Goal: Complete application form: Complete application form

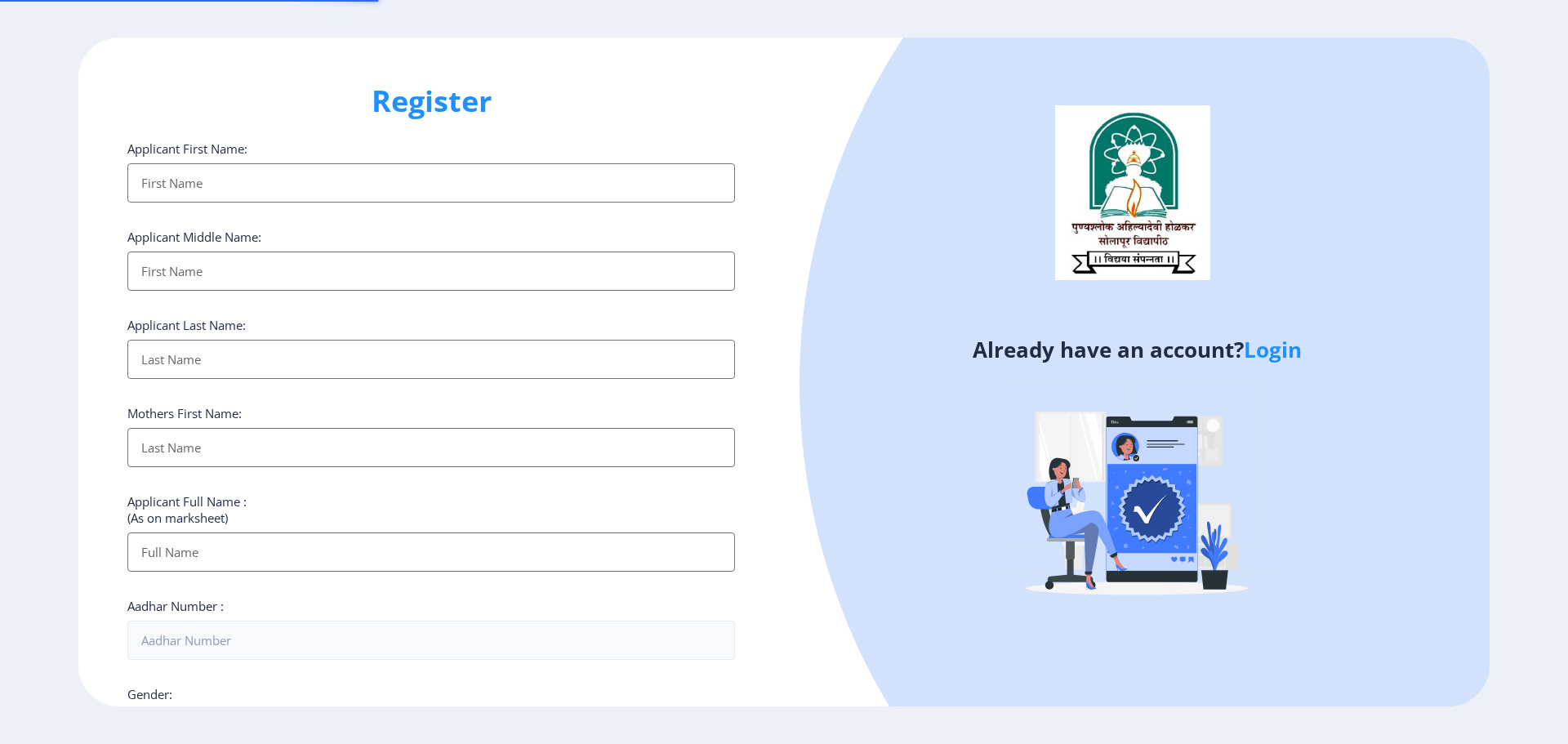
select select
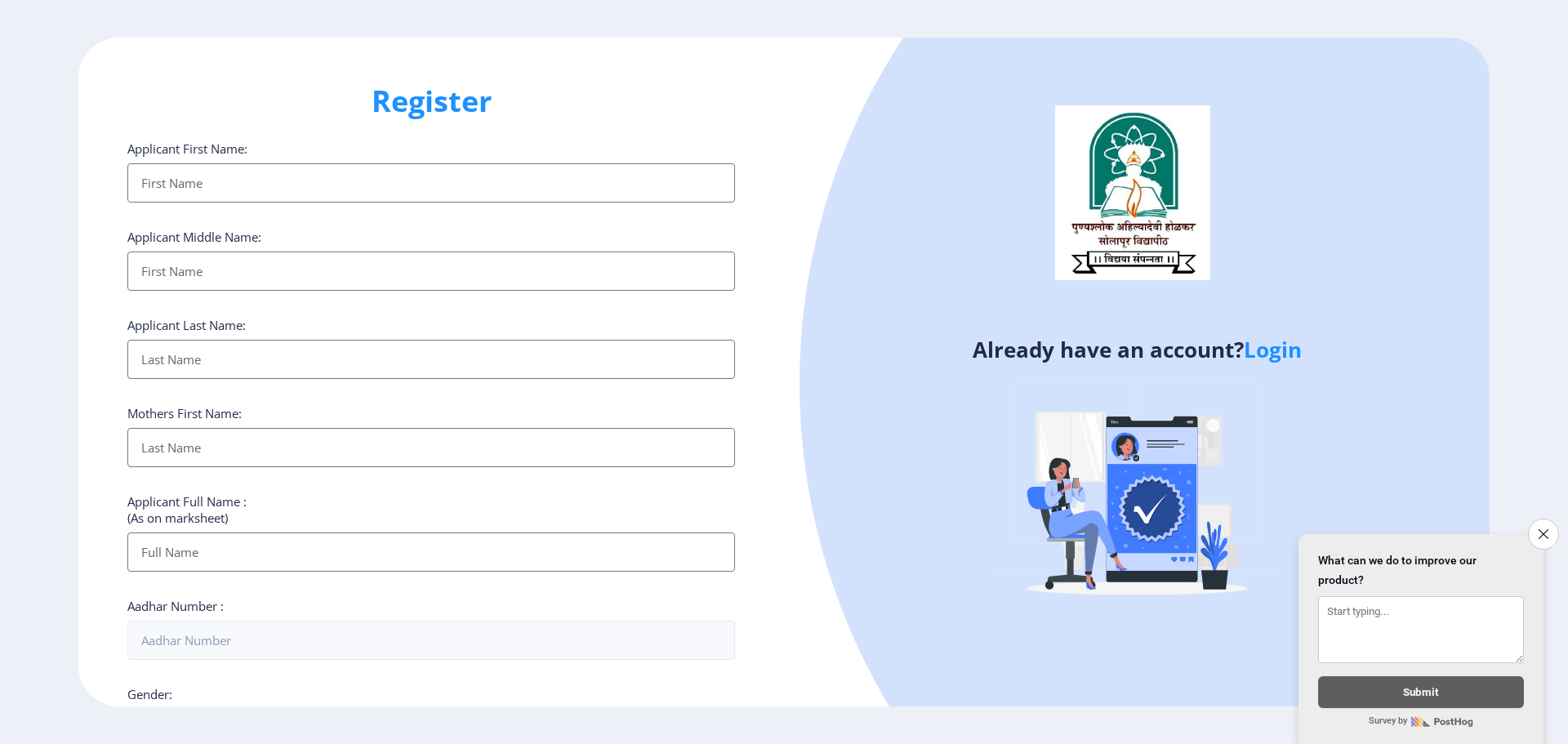
click at [185, 204] on div "Applicant First Name: Applicant Middle Name: Applicant Last Name: Mothers First…" at bounding box center [430, 631] width 608 height 983
click at [173, 175] on input "Applicant First Name:" at bounding box center [430, 183] width 608 height 39
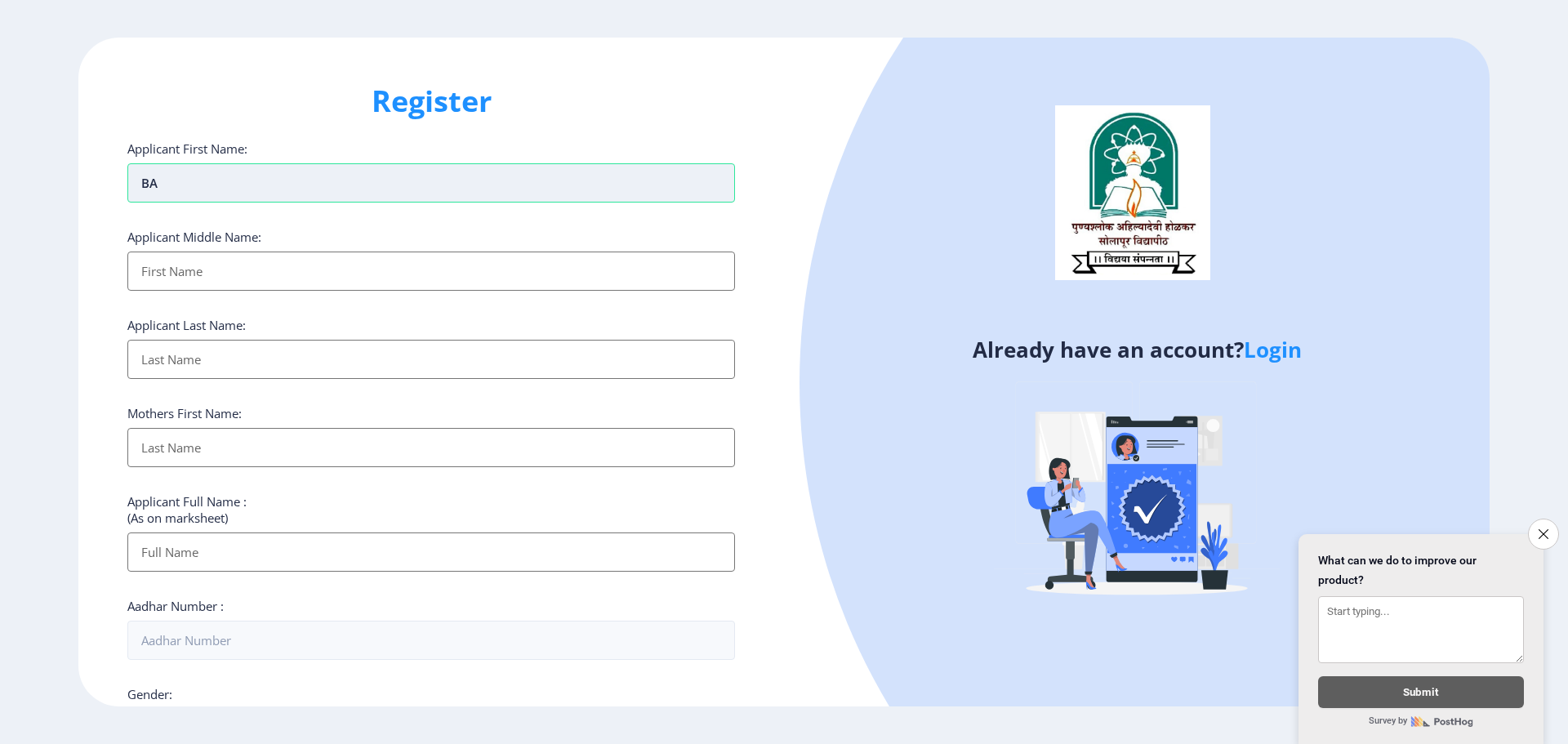
type input "B"
type input "[PERSON_NAME]"
type input "SHRIMANT"
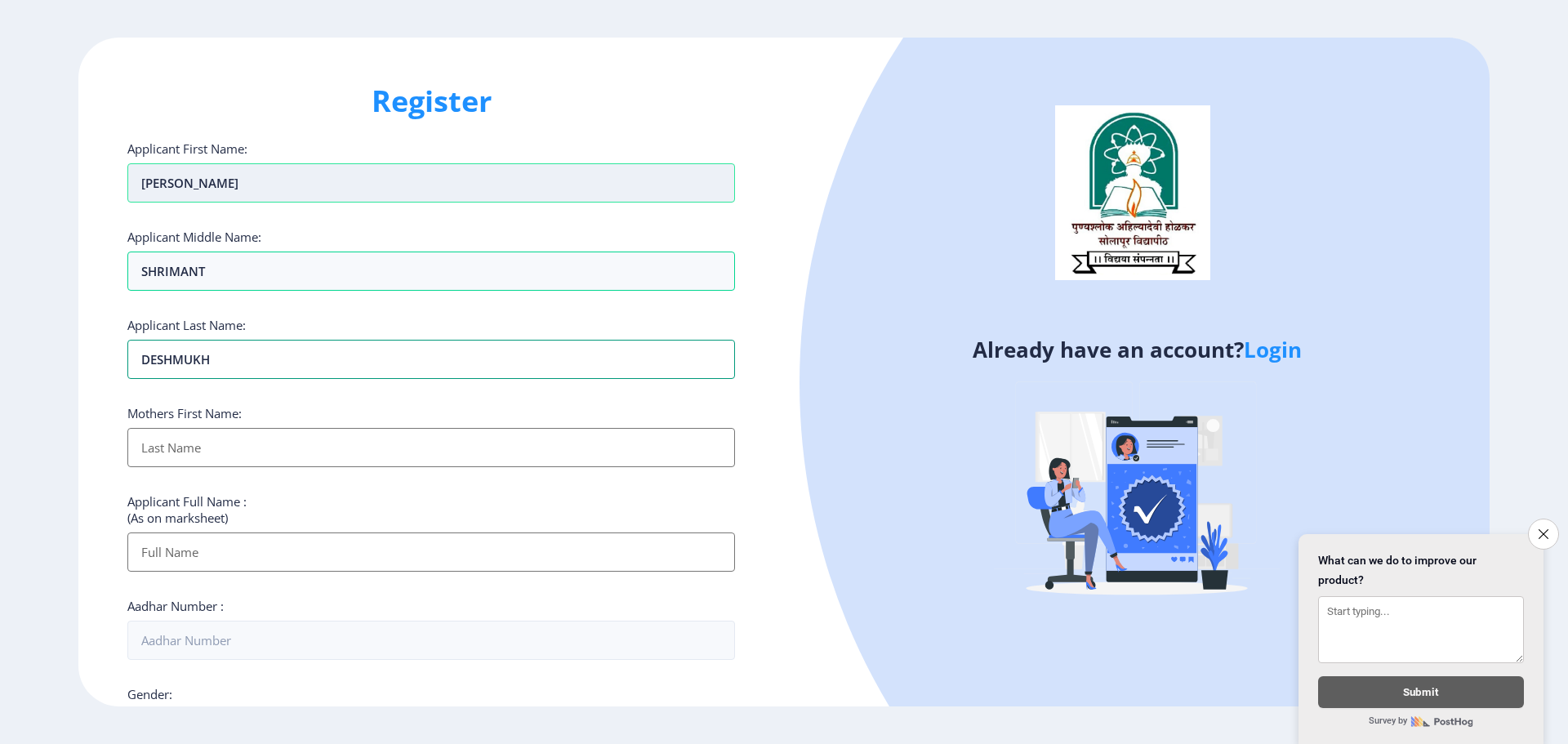
type input "DESHMUKH"
type input "[PERSON_NAME]"
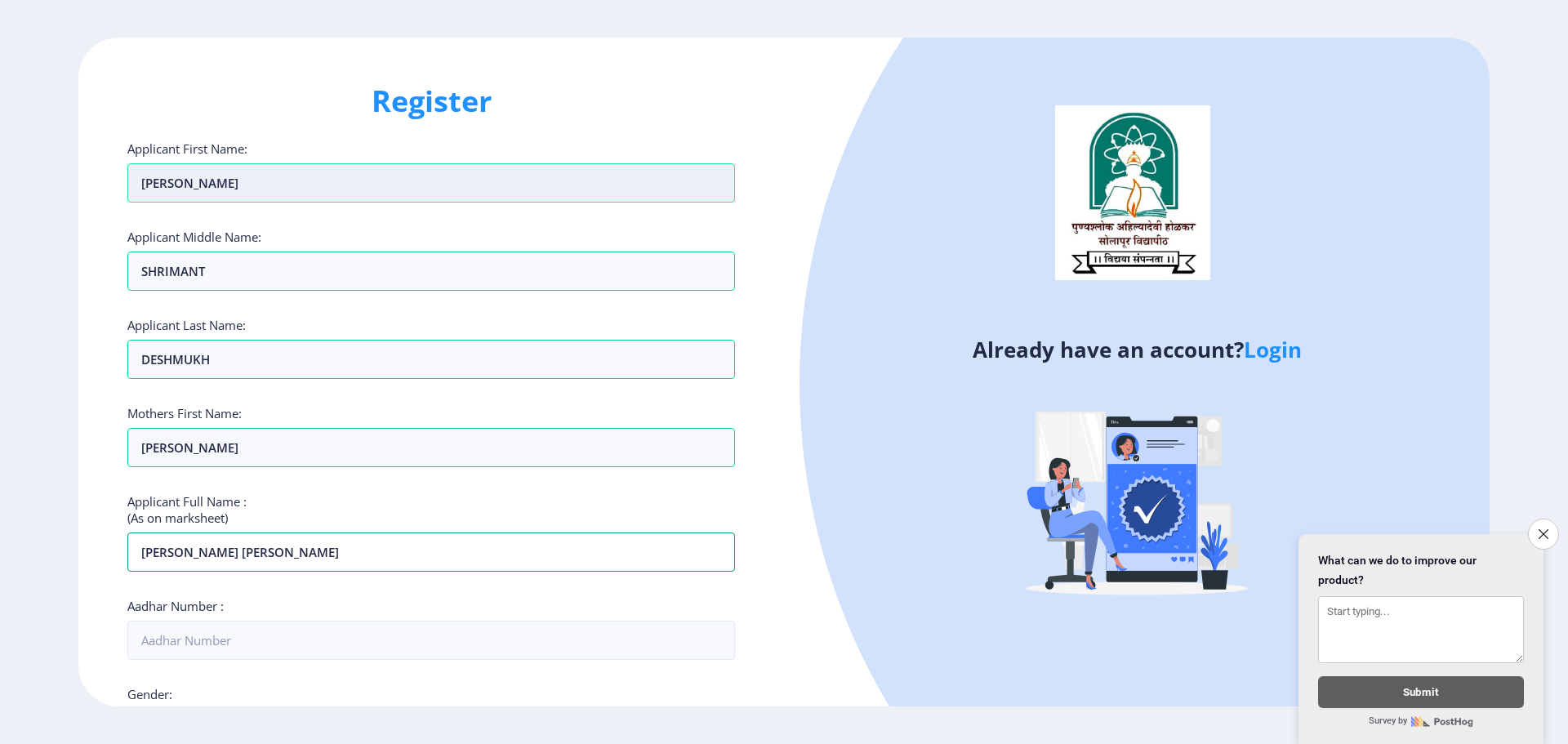
type input "[PERSON_NAME] [PERSON_NAME]"
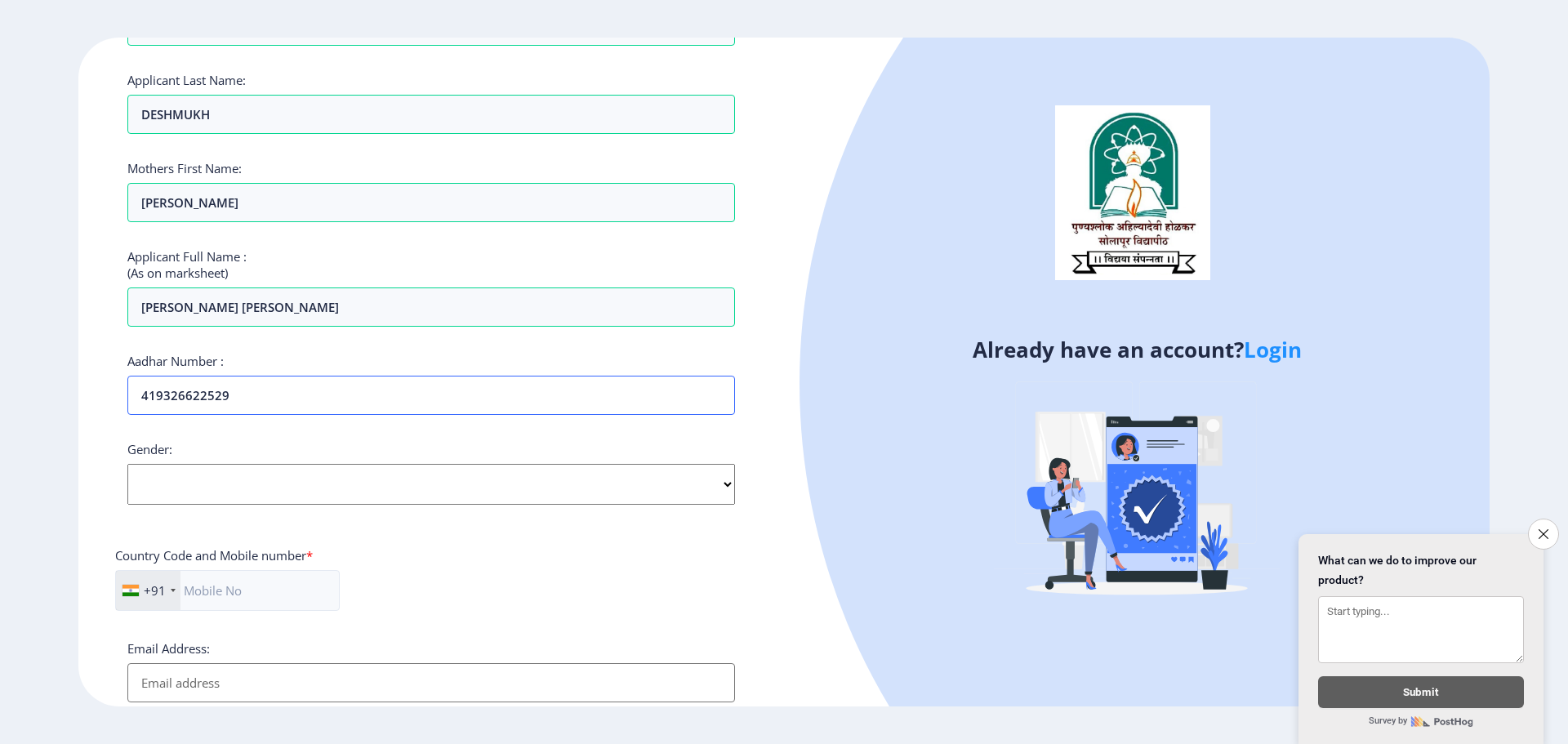
type input "419326622529"
click at [325, 488] on select "Select Gender [DEMOGRAPHIC_DATA] [DEMOGRAPHIC_DATA] Other" at bounding box center [430, 484] width 608 height 41
select select "[DEMOGRAPHIC_DATA]"
click at [127, 464] on select "Select Gender [DEMOGRAPHIC_DATA] [DEMOGRAPHIC_DATA] Other" at bounding box center [430, 484] width 608 height 41
click at [231, 603] on input "text" at bounding box center [227, 591] width 225 height 41
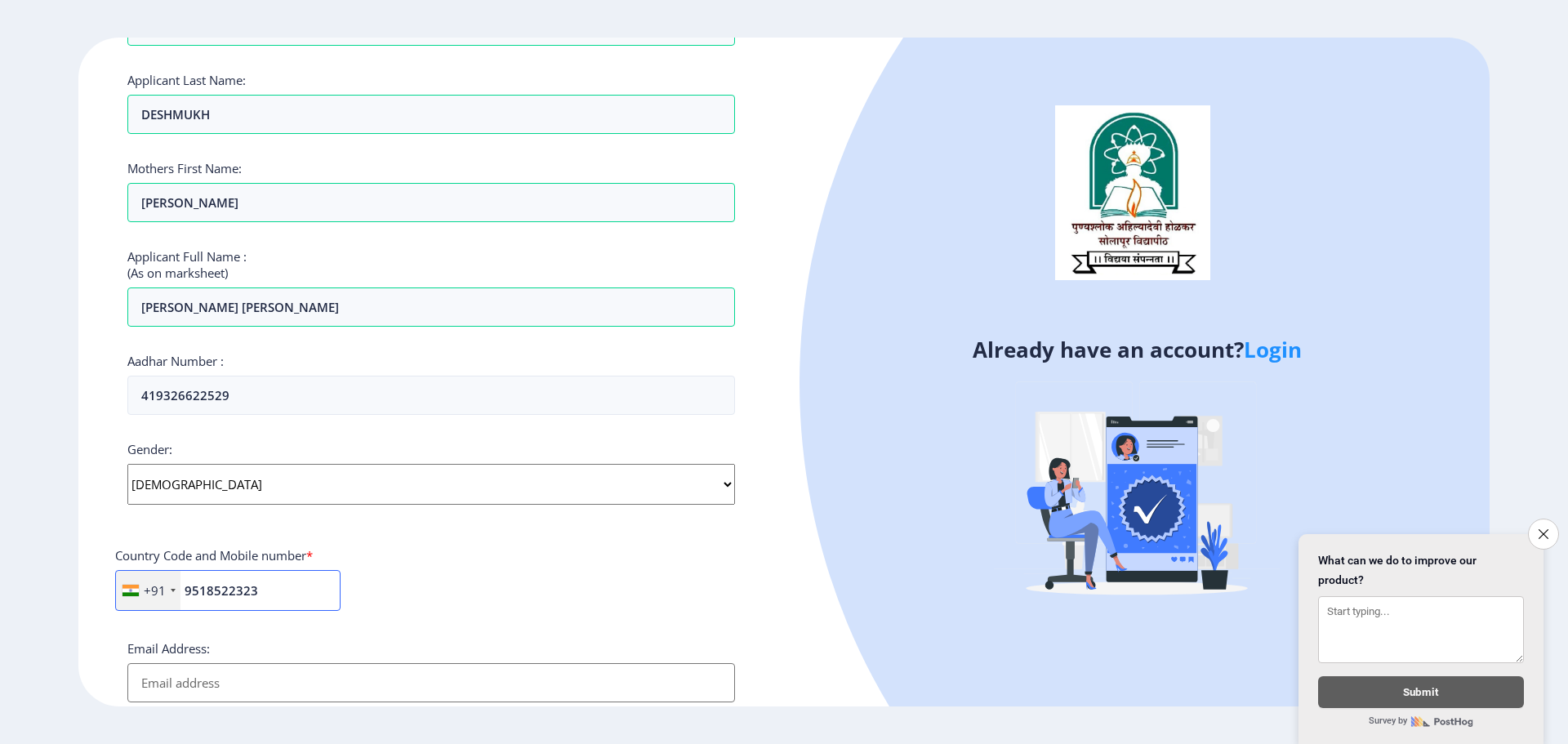
scroll to position [467, 0]
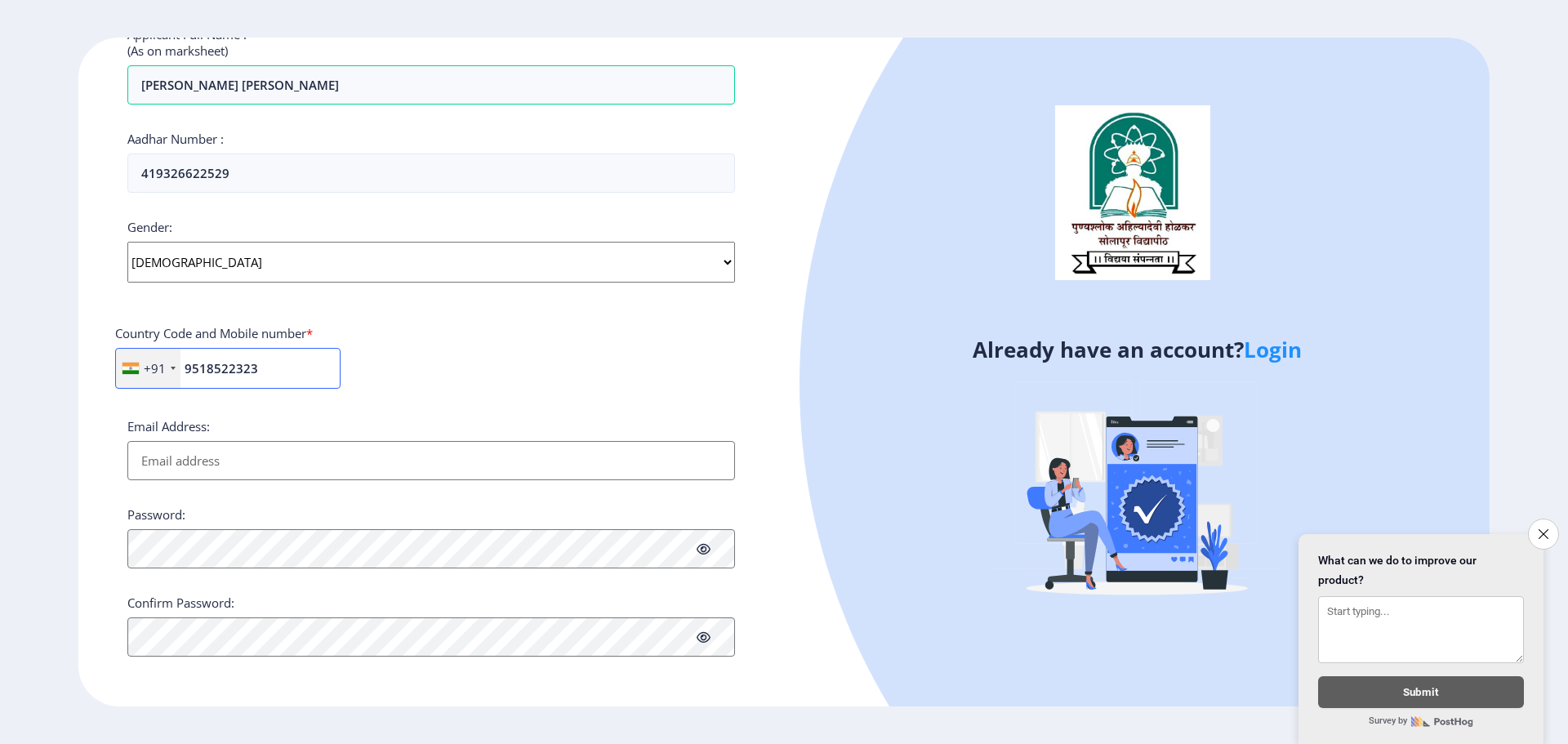
type input "9518522323"
click at [164, 447] on input "Email Address:" at bounding box center [430, 460] width 608 height 39
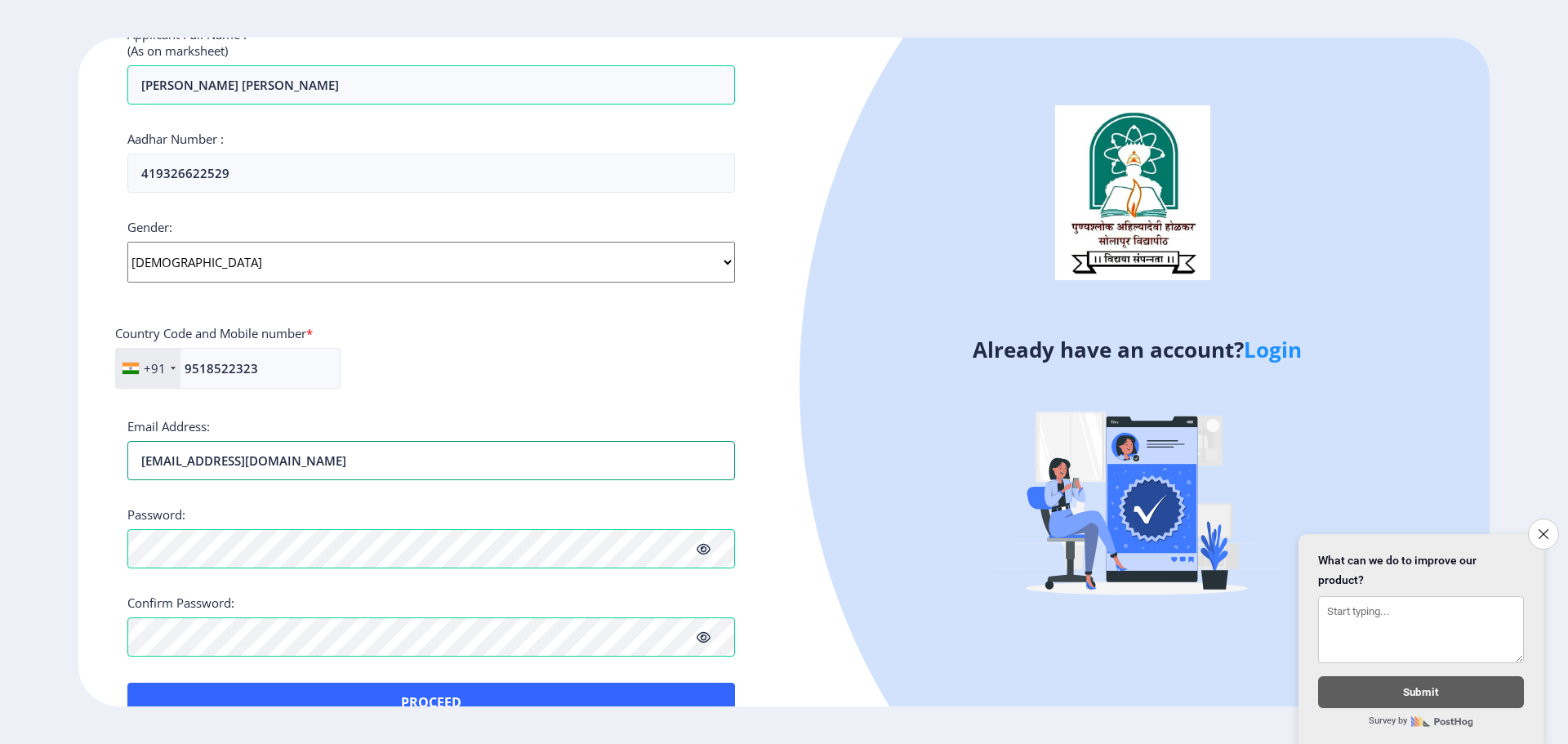
type input "[EMAIL_ADDRESS][DOMAIN_NAME]"
click at [446, 383] on div "+91 [GEOGRAPHIC_DATA] ([GEOGRAPHIC_DATA]) +91 [GEOGRAPHIC_DATA] (‫[GEOGRAPHIC_D…" at bounding box center [430, 375] width 632 height 54
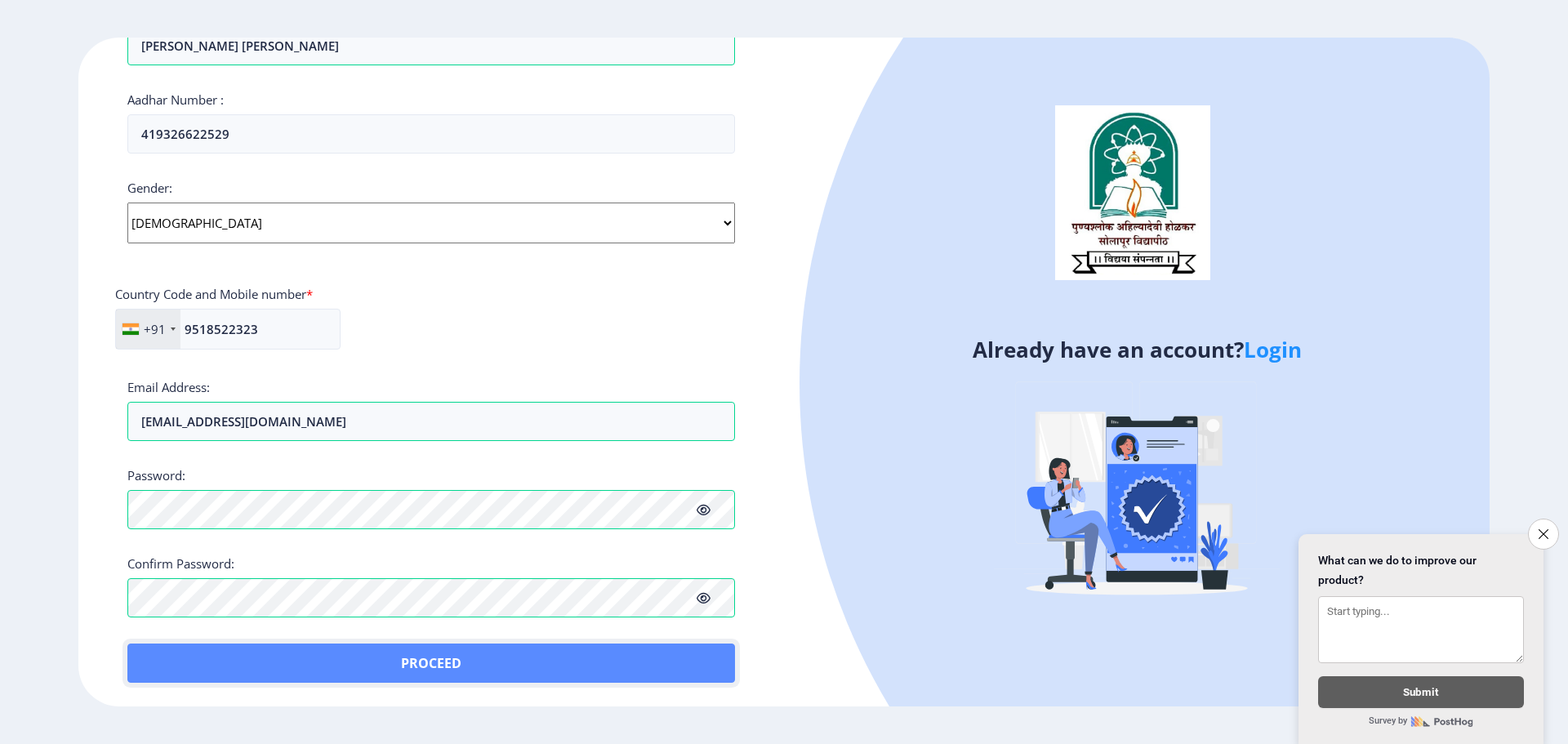
click at [443, 668] on button "Proceed" at bounding box center [430, 663] width 608 height 39
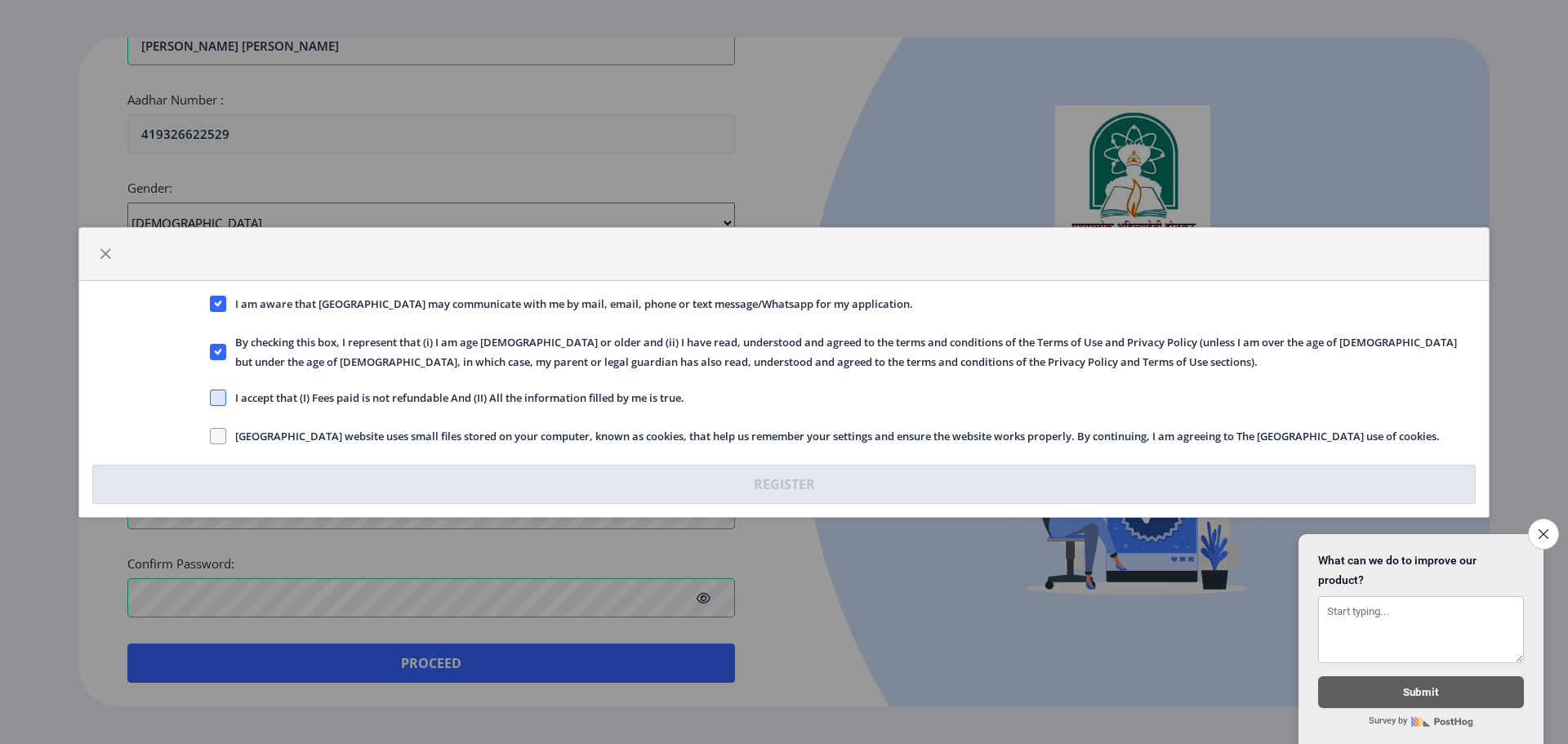
click at [213, 392] on span at bounding box center [217, 397] width 16 height 16
click at [211, 397] on input "I accept that (I) Fees paid is not refundable And (II) All the information fill…" at bounding box center [210, 397] width 1 height 1
checkbox input "true"
click at [217, 430] on span at bounding box center [217, 435] width 16 height 16
click at [211, 435] on input "[GEOGRAPHIC_DATA] website uses small files stored on your computer, known as co…" at bounding box center [210, 435] width 1 height 1
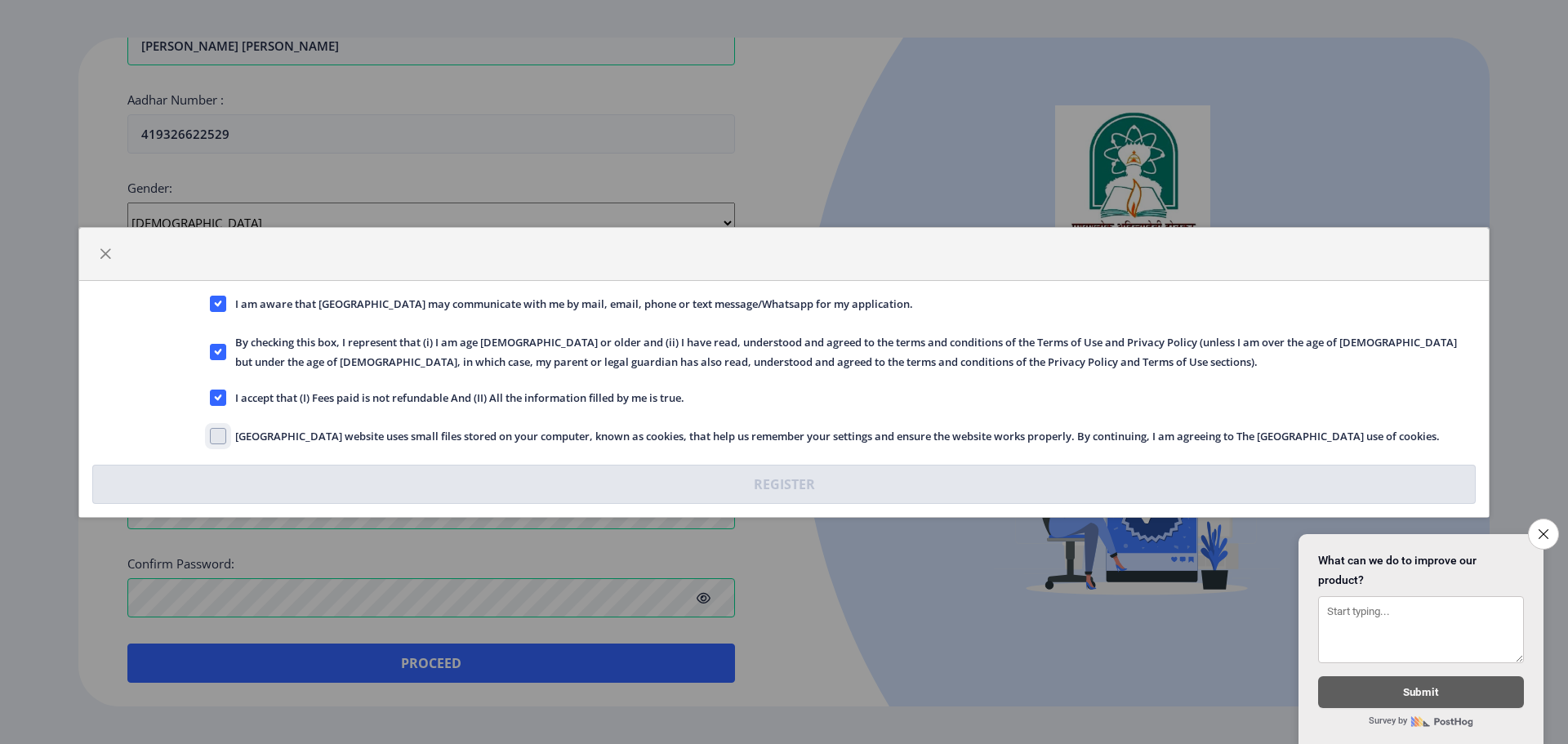
checkbox input "true"
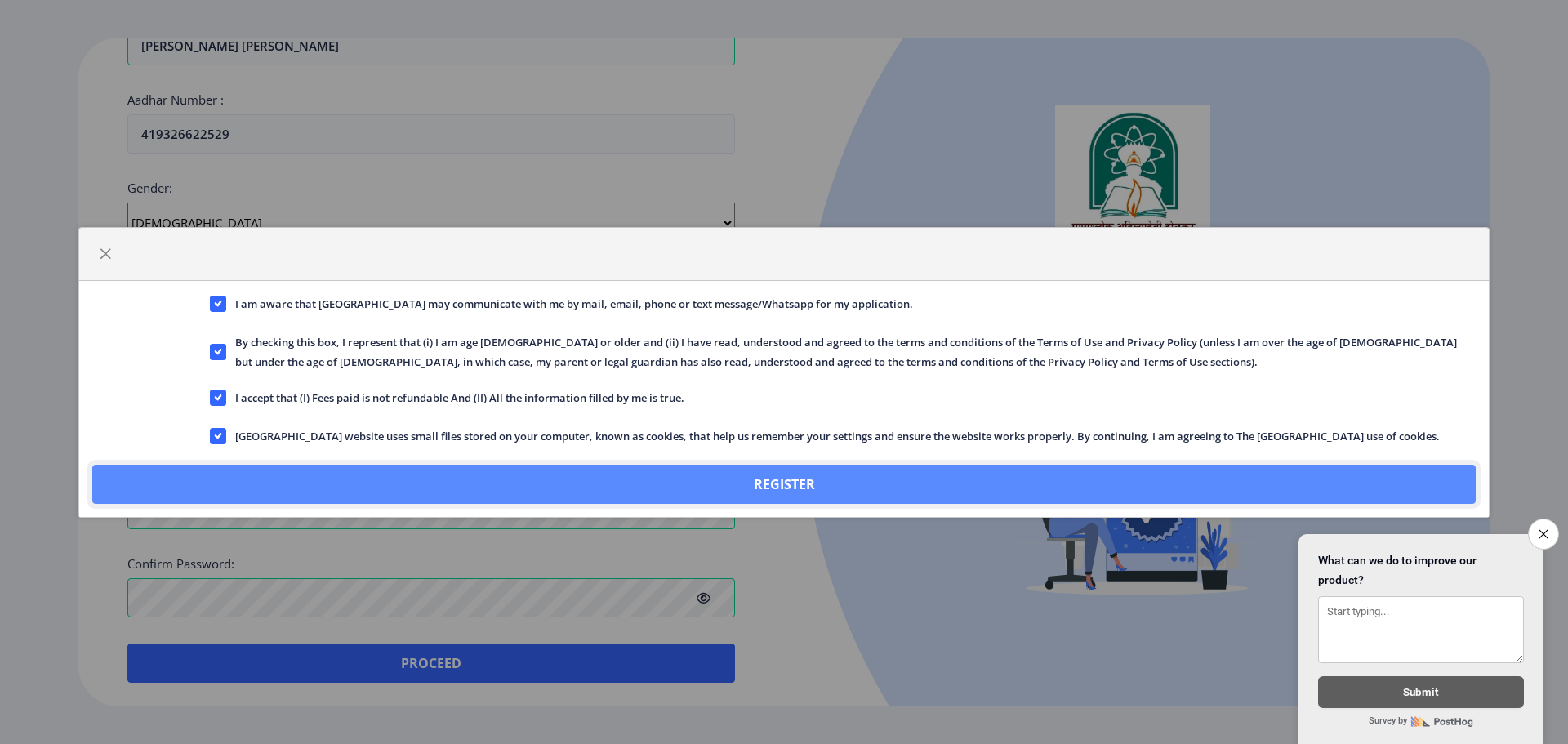
click at [447, 499] on button "Register" at bounding box center [784, 484] width 1383 height 39
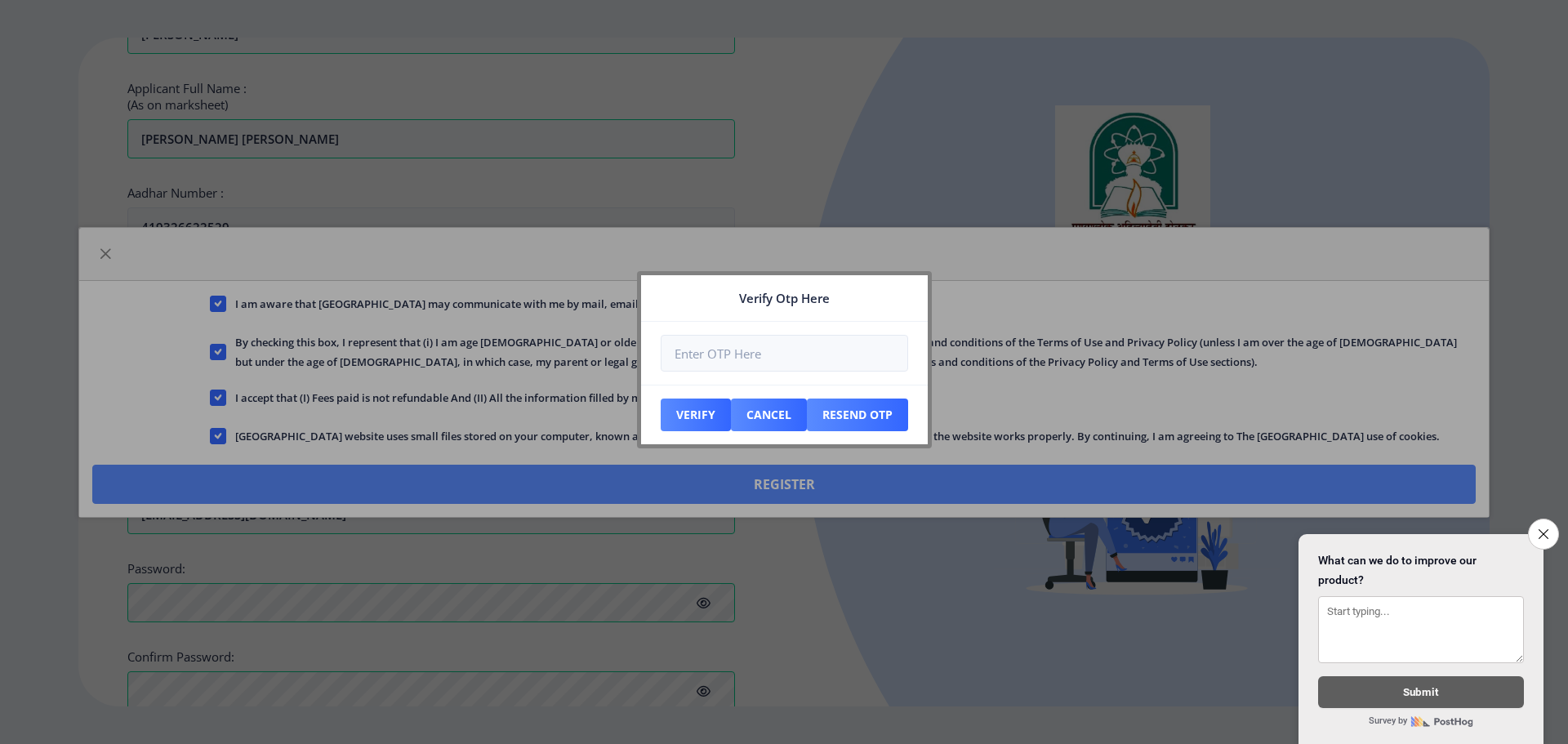
scroll to position [599, 0]
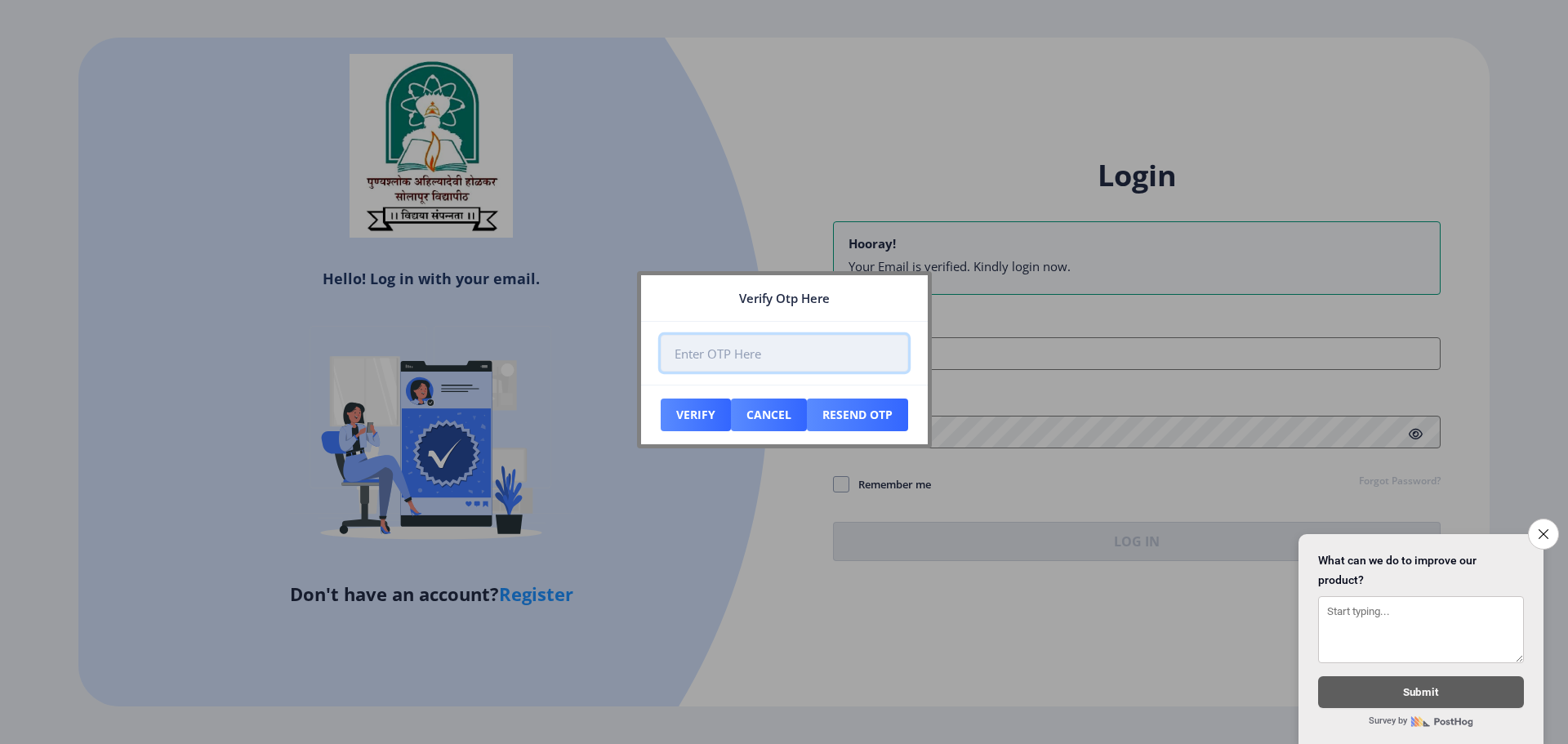
click at [709, 355] on input "number" at bounding box center [784, 353] width 247 height 36
type input "663561"
click at [694, 406] on button "Verify" at bounding box center [695, 414] width 70 height 33
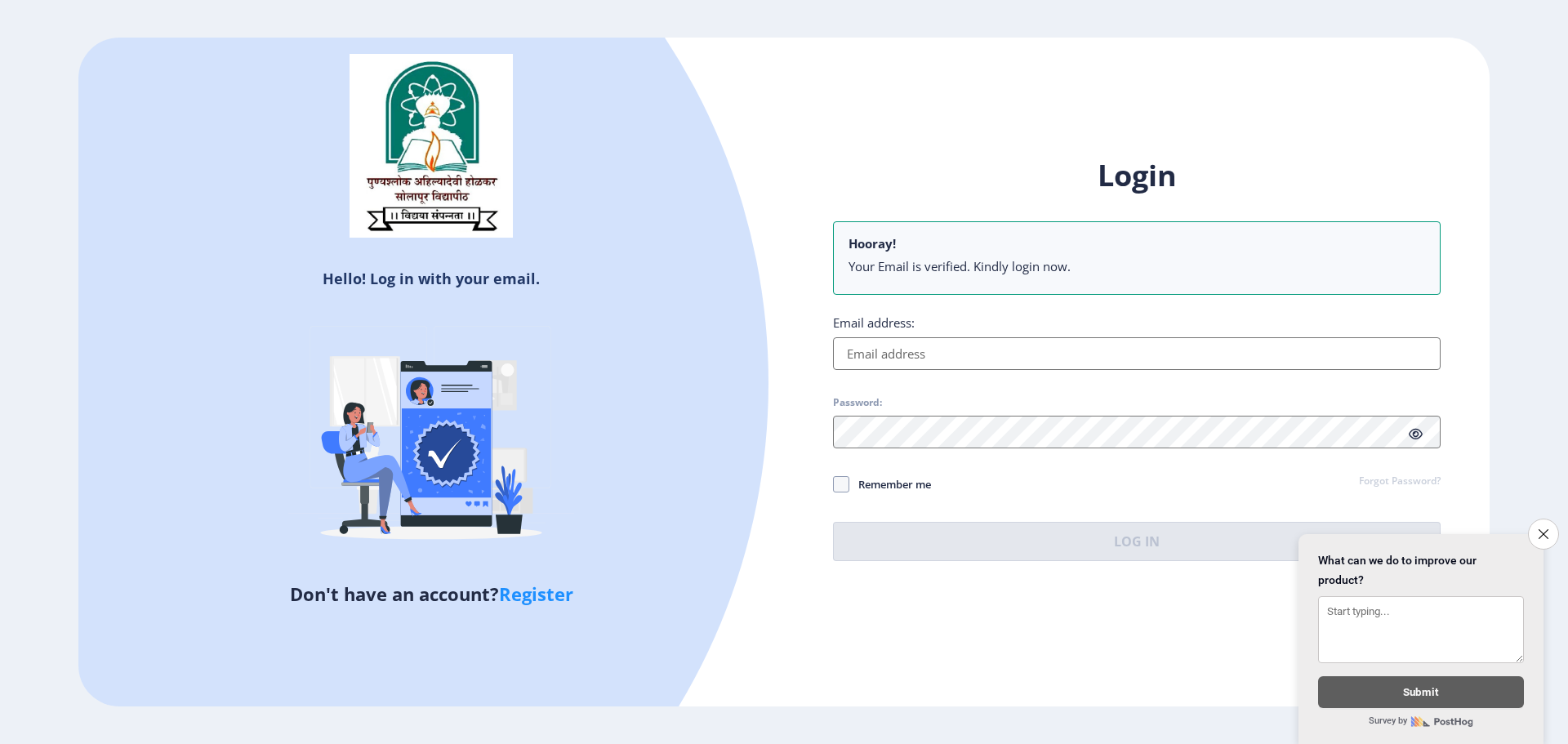
click at [877, 350] on input "Email address:" at bounding box center [1136, 353] width 608 height 33
type input "[EMAIL_ADDRESS][DOMAIN_NAME]"
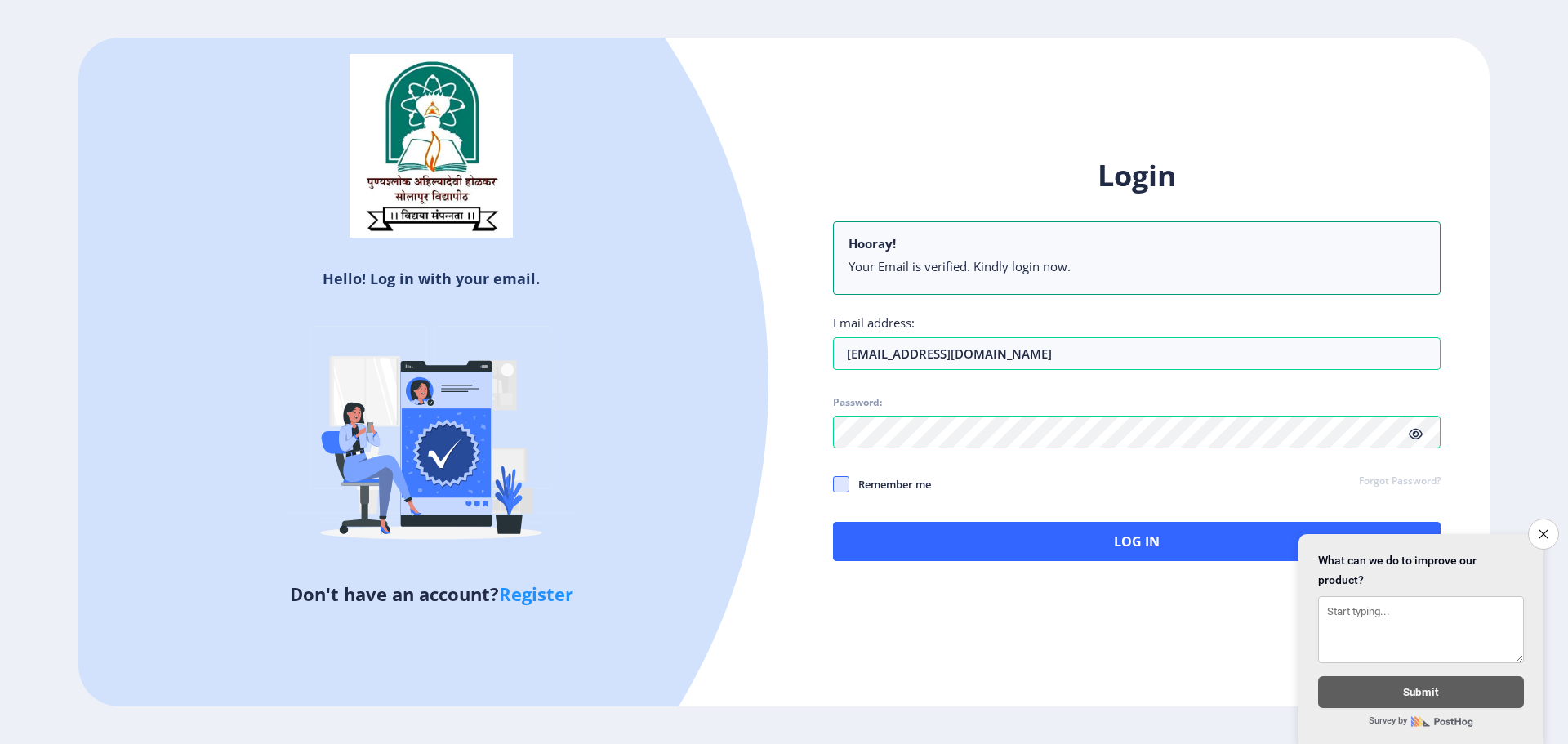
click at [840, 480] on span at bounding box center [840, 484] width 16 height 16
click at [833, 484] on input "Remember me" at bounding box center [833, 484] width 1 height 1
checkbox input "true"
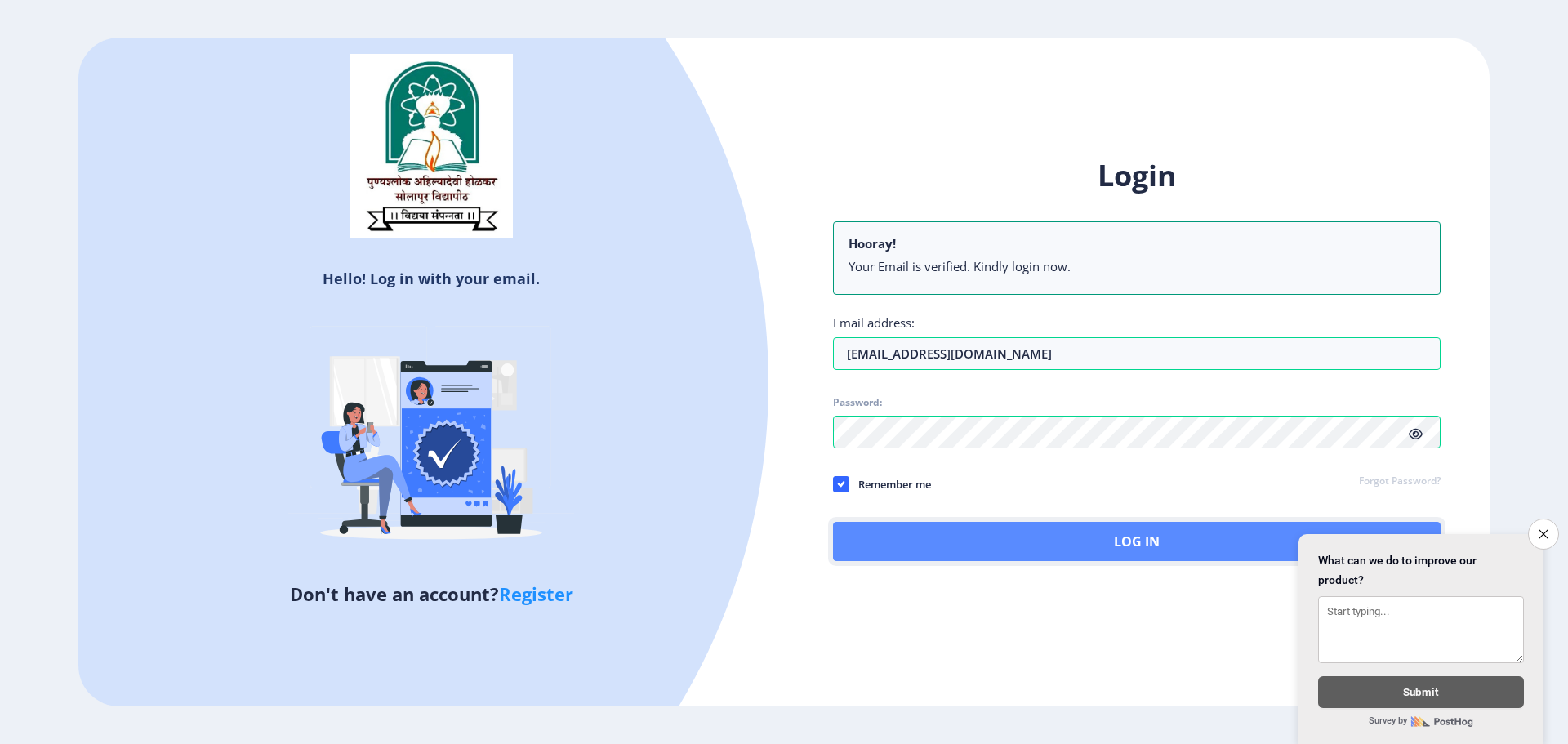
click at [973, 557] on button "Log In" at bounding box center [1136, 541] width 608 height 39
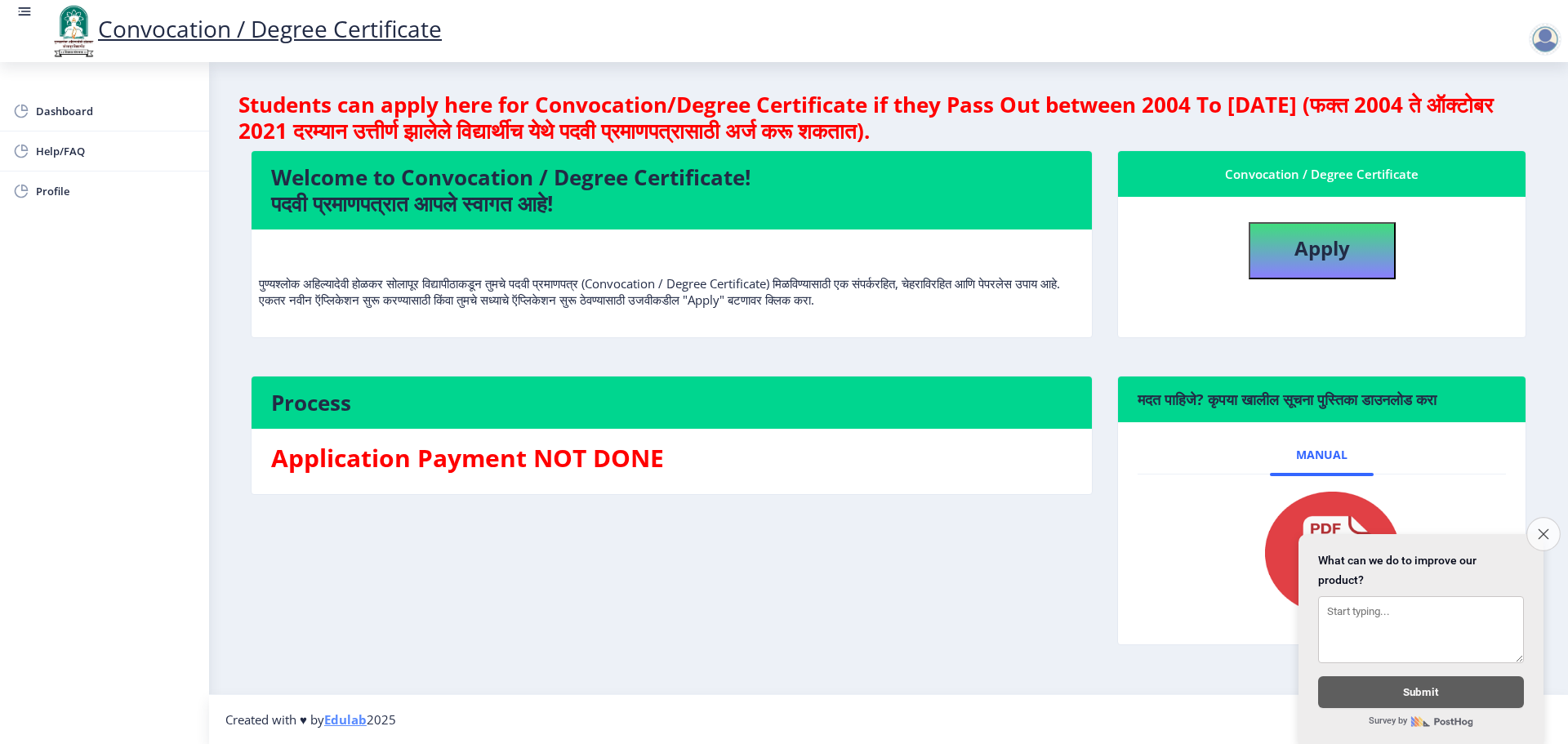
click at [1538, 518] on button "Close survey" at bounding box center [1543, 534] width 35 height 35
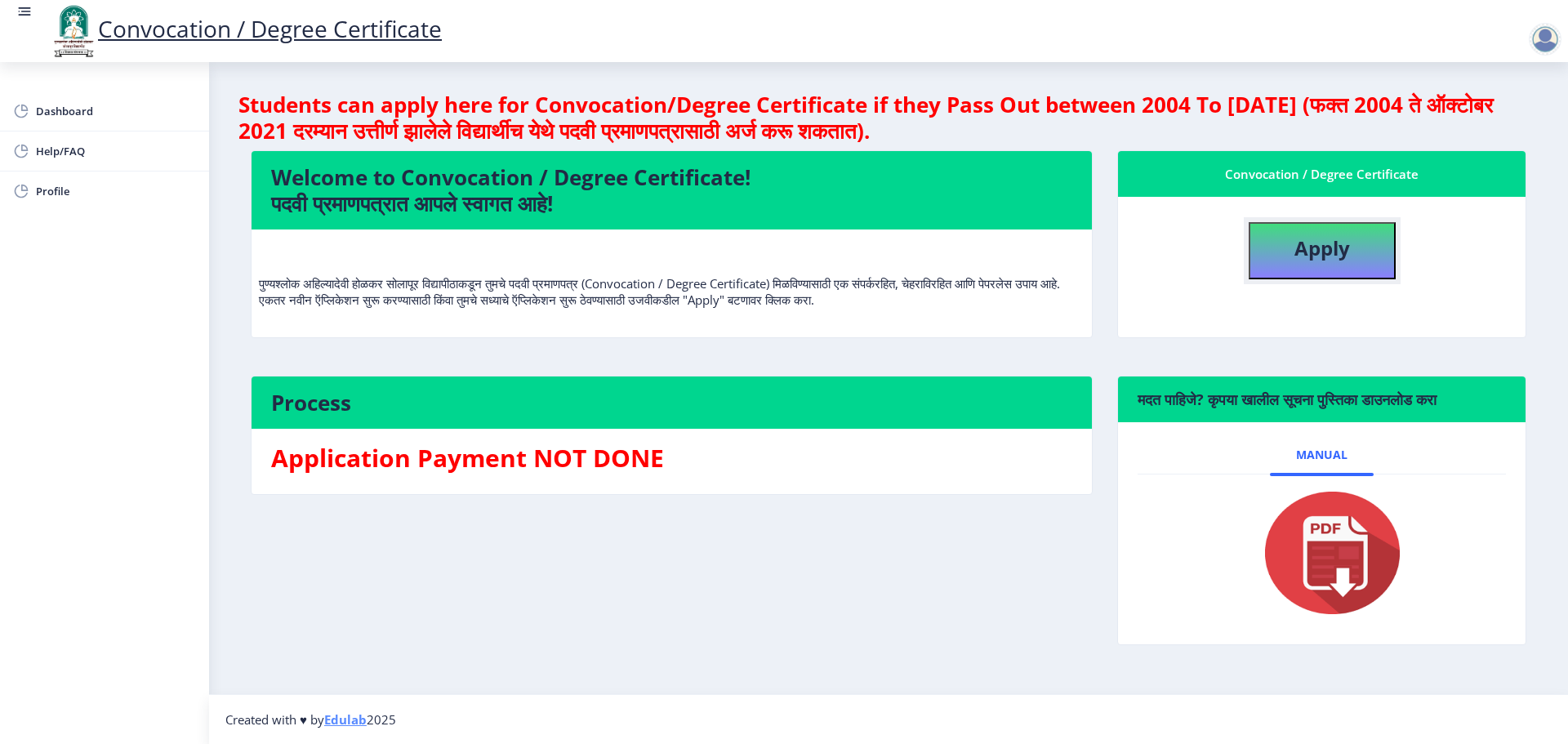
click at [1309, 252] on b "Apply" at bounding box center [1322, 247] width 55 height 27
select select
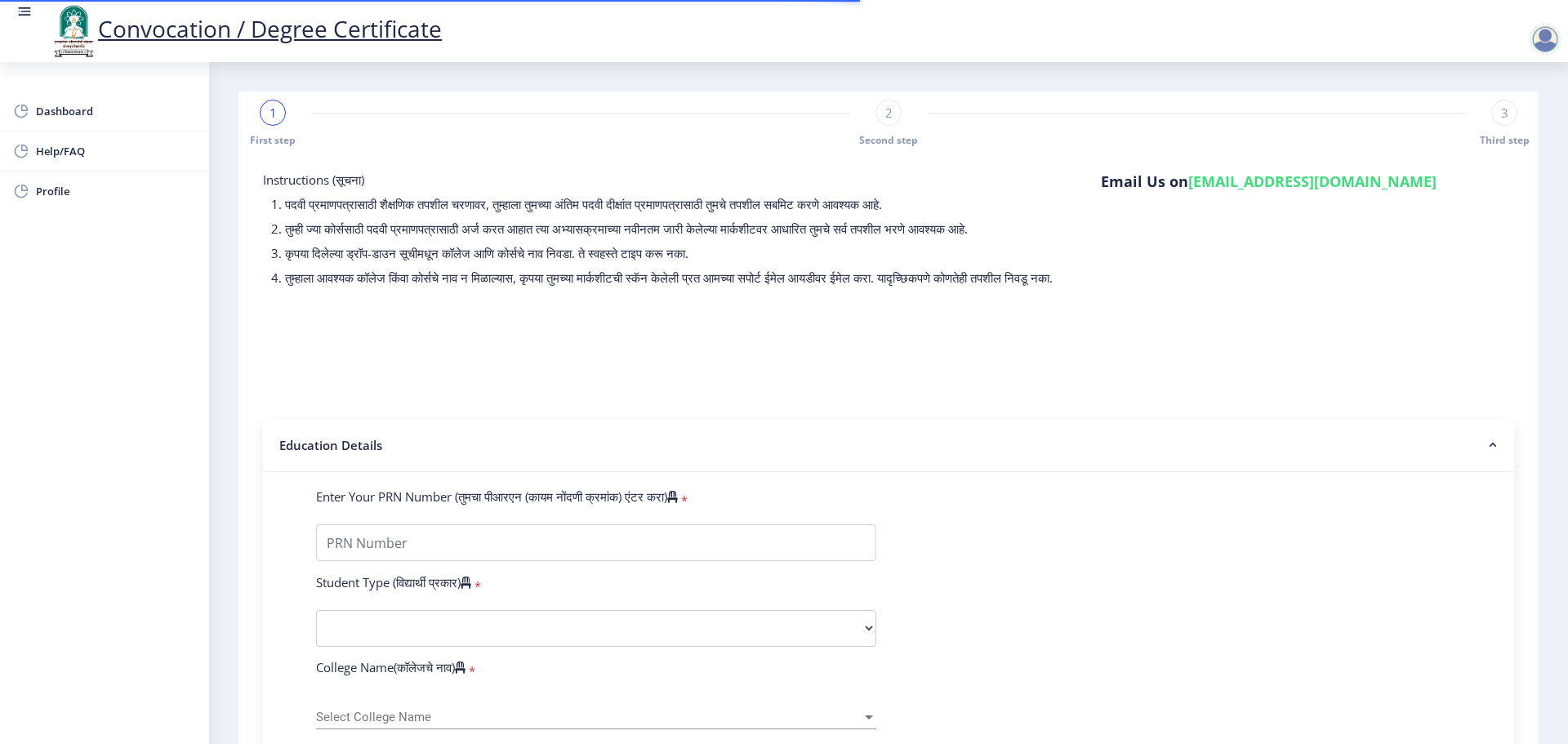
scroll to position [245, 0]
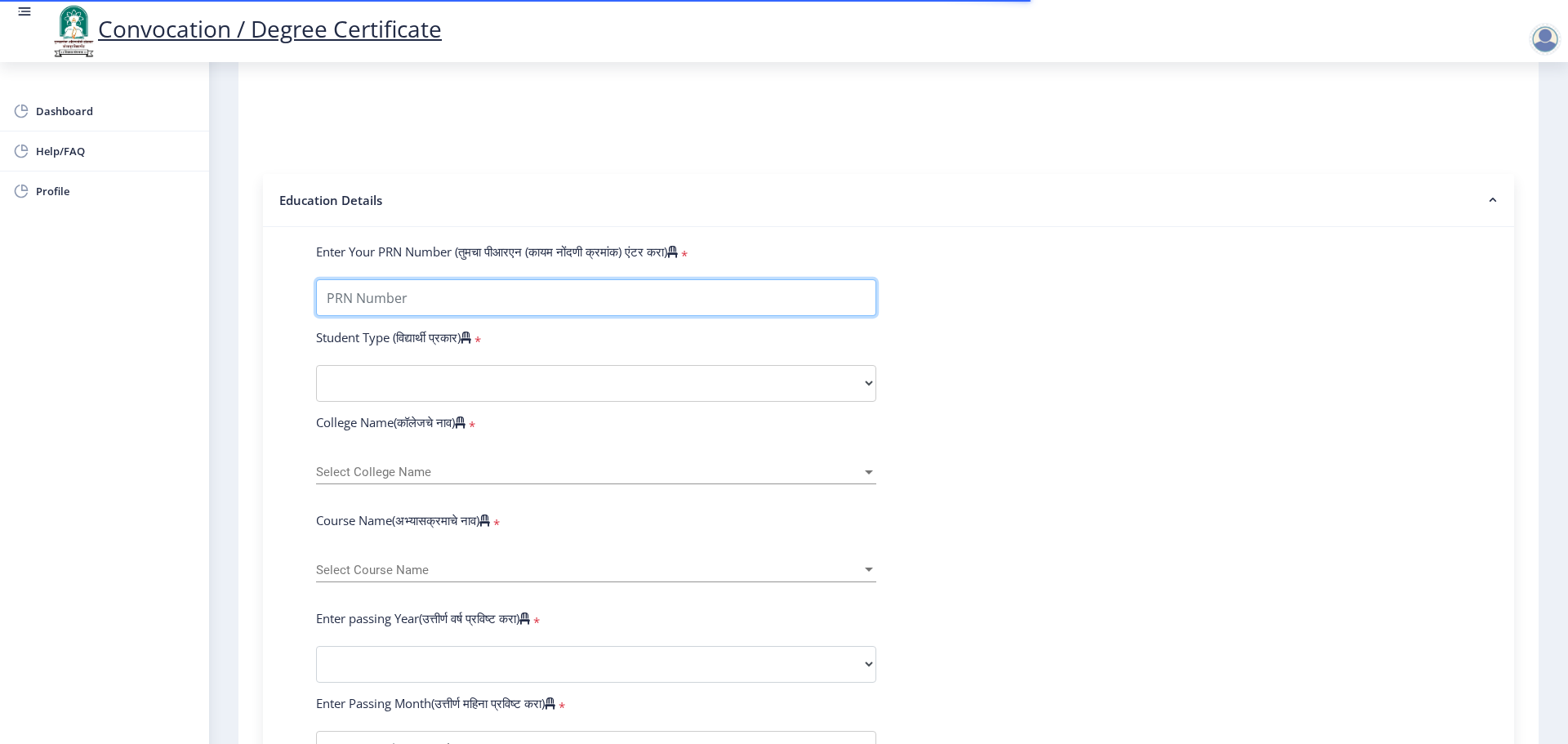
click at [393, 316] on input "Enter Your PRN Number (तुमचा पीआरएन (कायम नोंदणी क्रमांक) एंटर करा)" at bounding box center [596, 297] width 560 height 36
type input "2013032500132493"
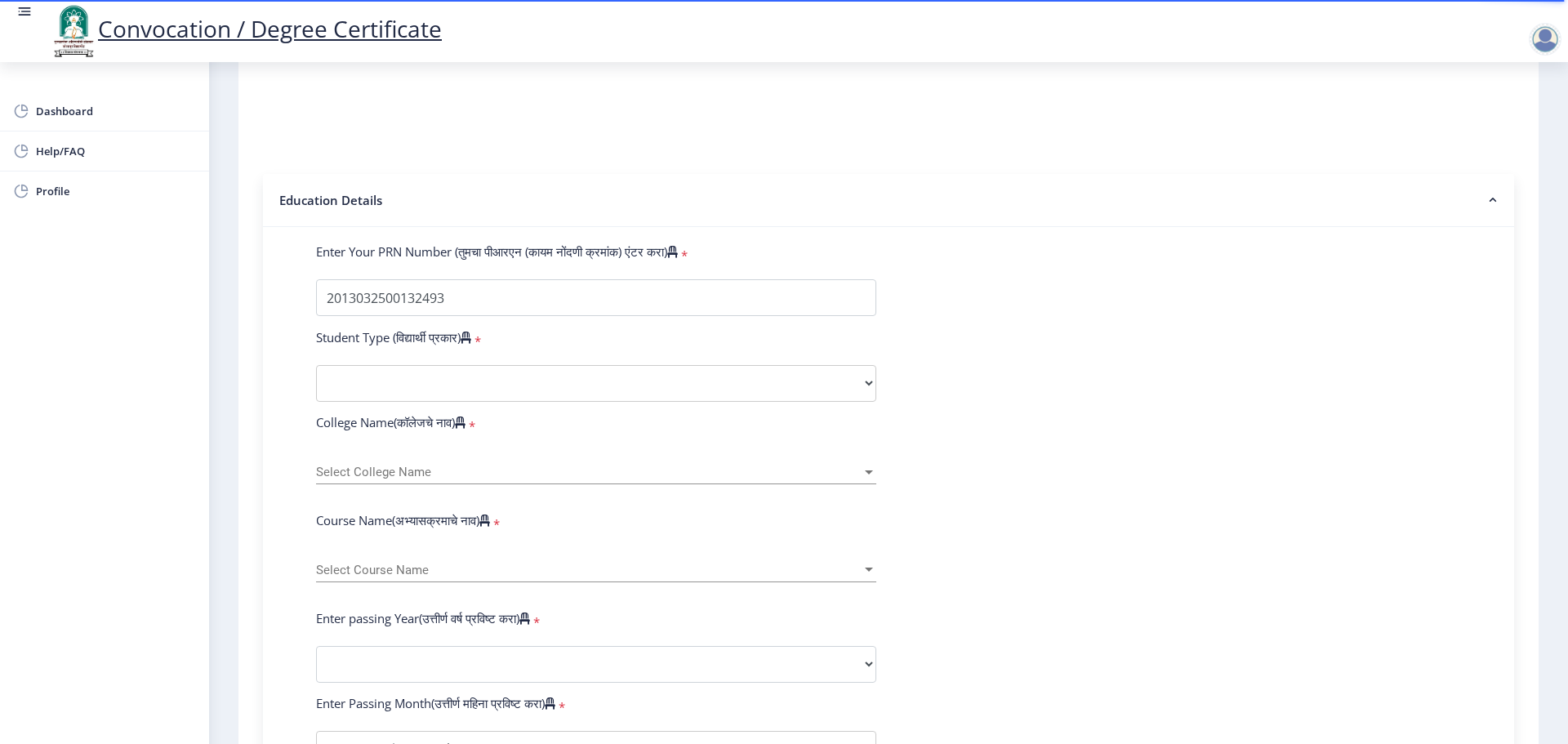
click at [1105, 432] on form "Enter Your PRN Number (तुमचा पीआरएन (कायम नोंदणी क्रमांक) एंटर करा) * Student T…" at bounding box center [888, 676] width 1169 height 865
click at [736, 401] on select "Select Student Type Regular External" at bounding box center [596, 383] width 560 height 36
select select "Regular"
click at [316, 381] on select "Select Student Type Regular External" at bounding box center [596, 383] width 560 height 36
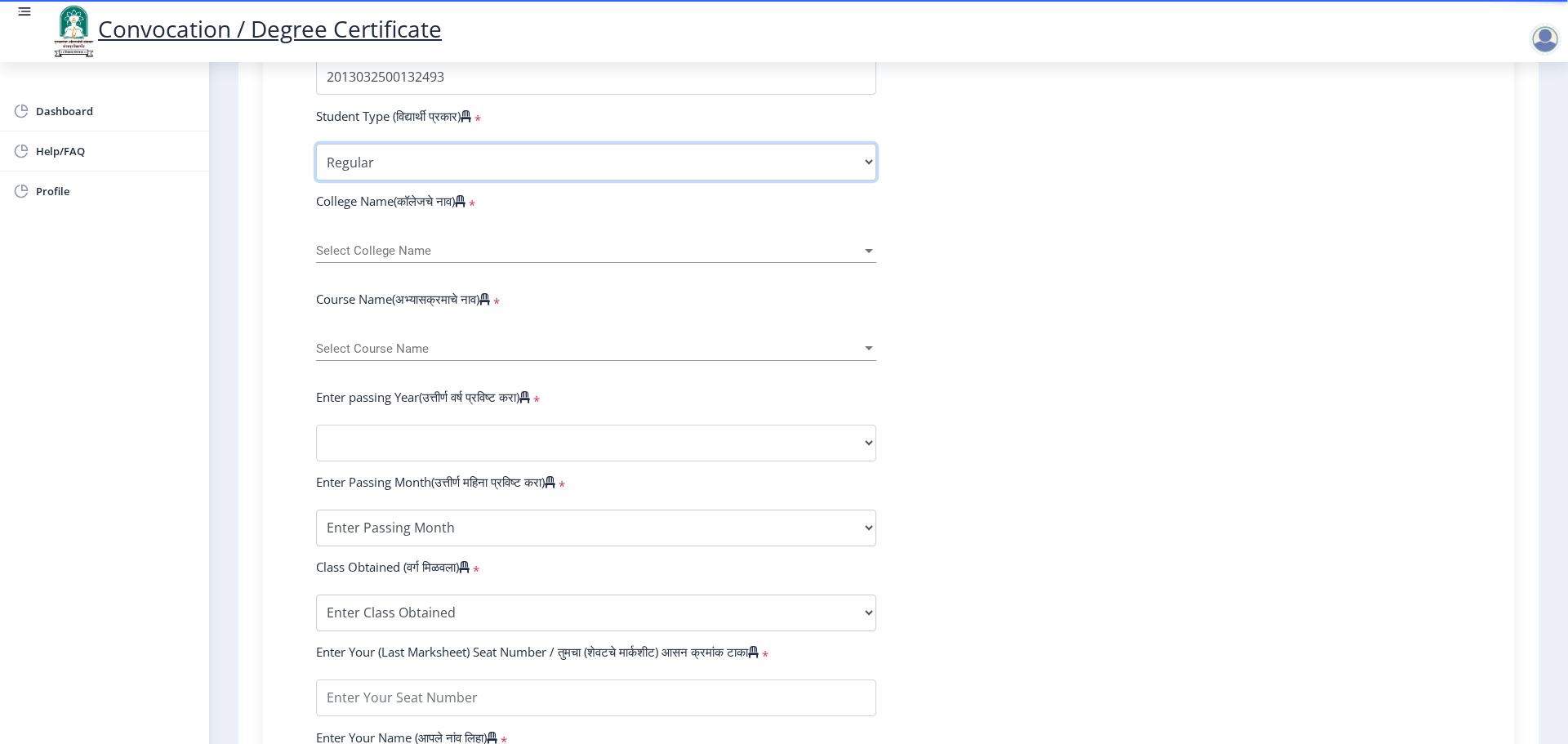
scroll to position [490, 0]
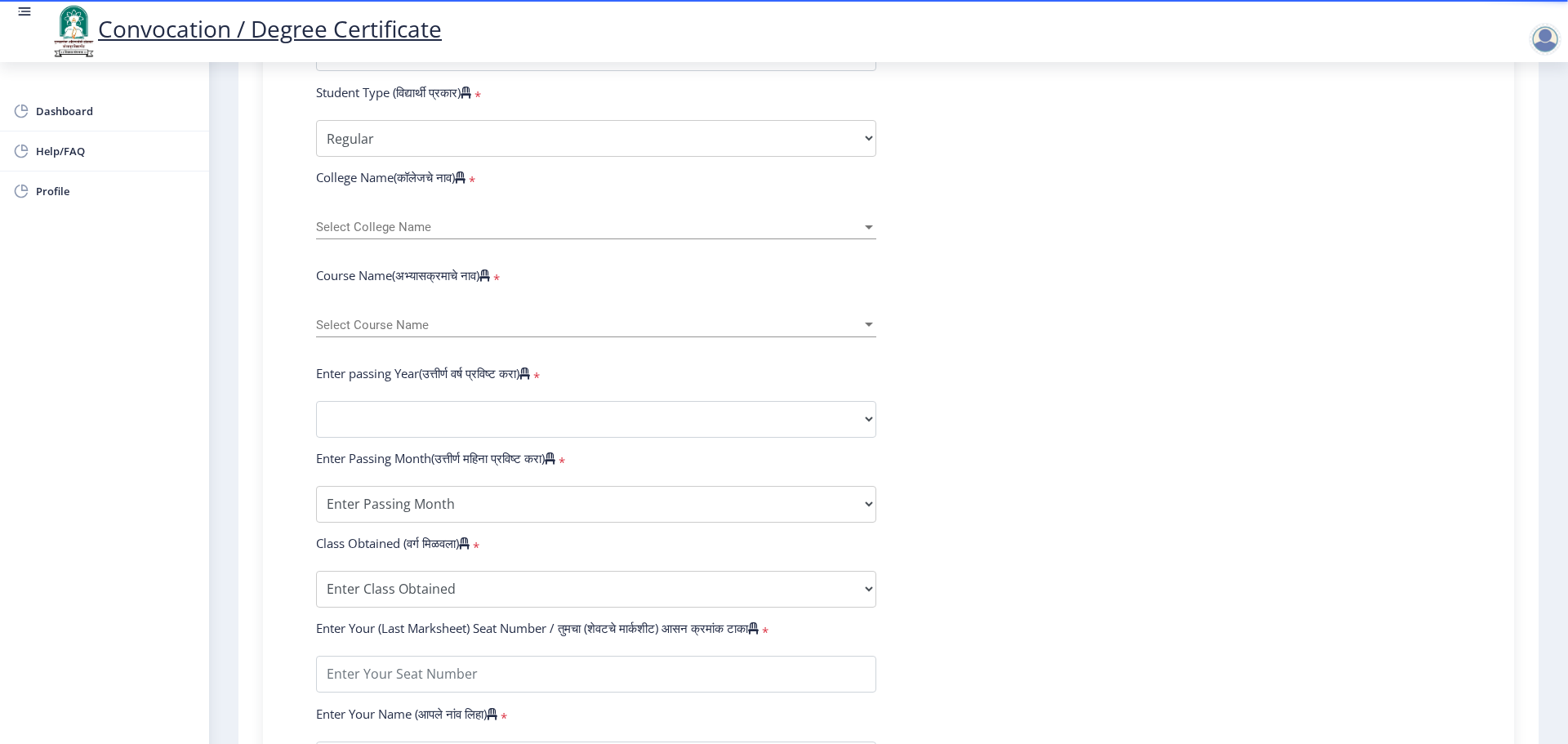
click at [390, 239] on div "Select College Name Select College Name" at bounding box center [596, 222] width 560 height 35
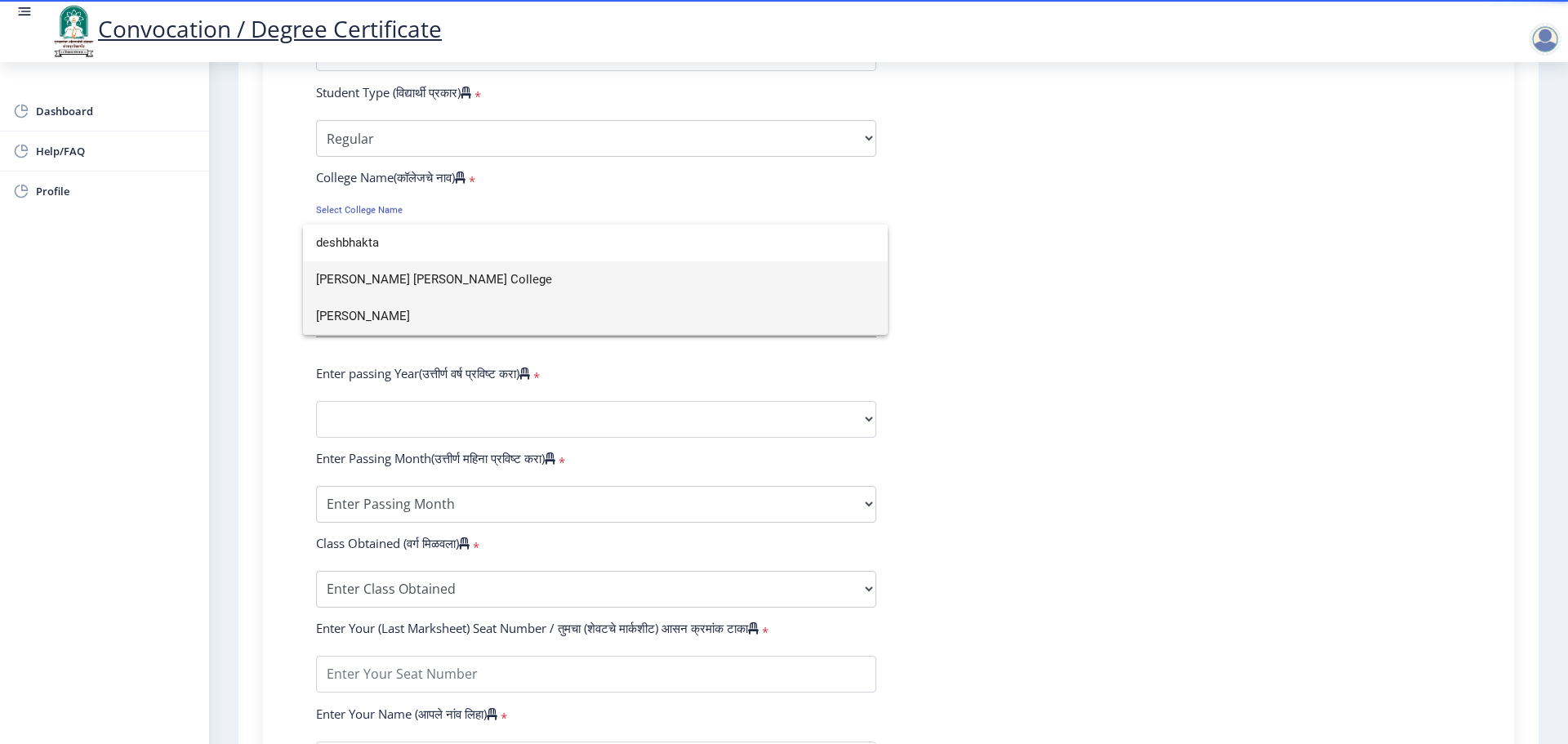
type input "deshbhakta"
click at [427, 315] on span "[PERSON_NAME]" at bounding box center [595, 316] width 558 height 36
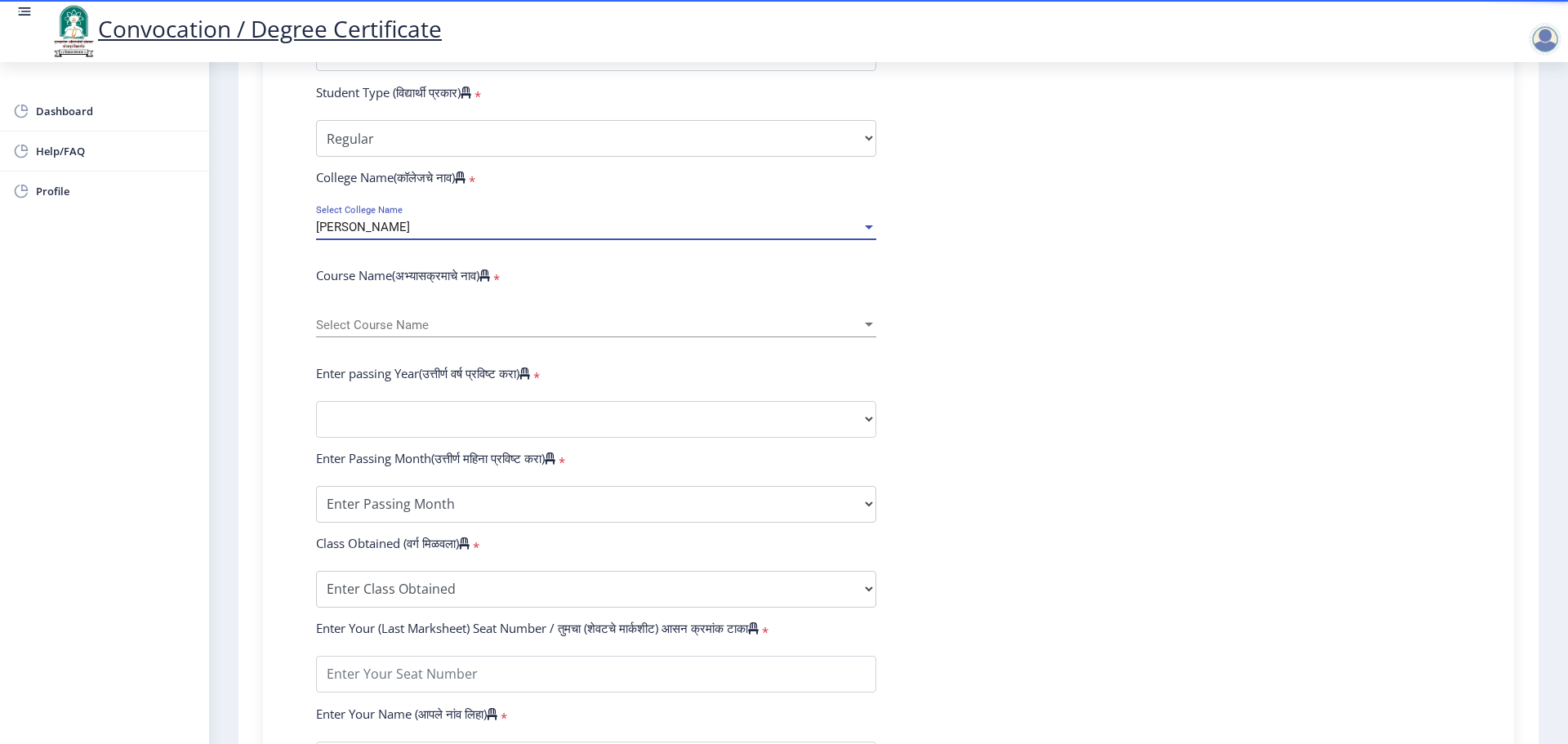
click at [427, 332] on span "Select Course Name" at bounding box center [589, 325] width 545 height 14
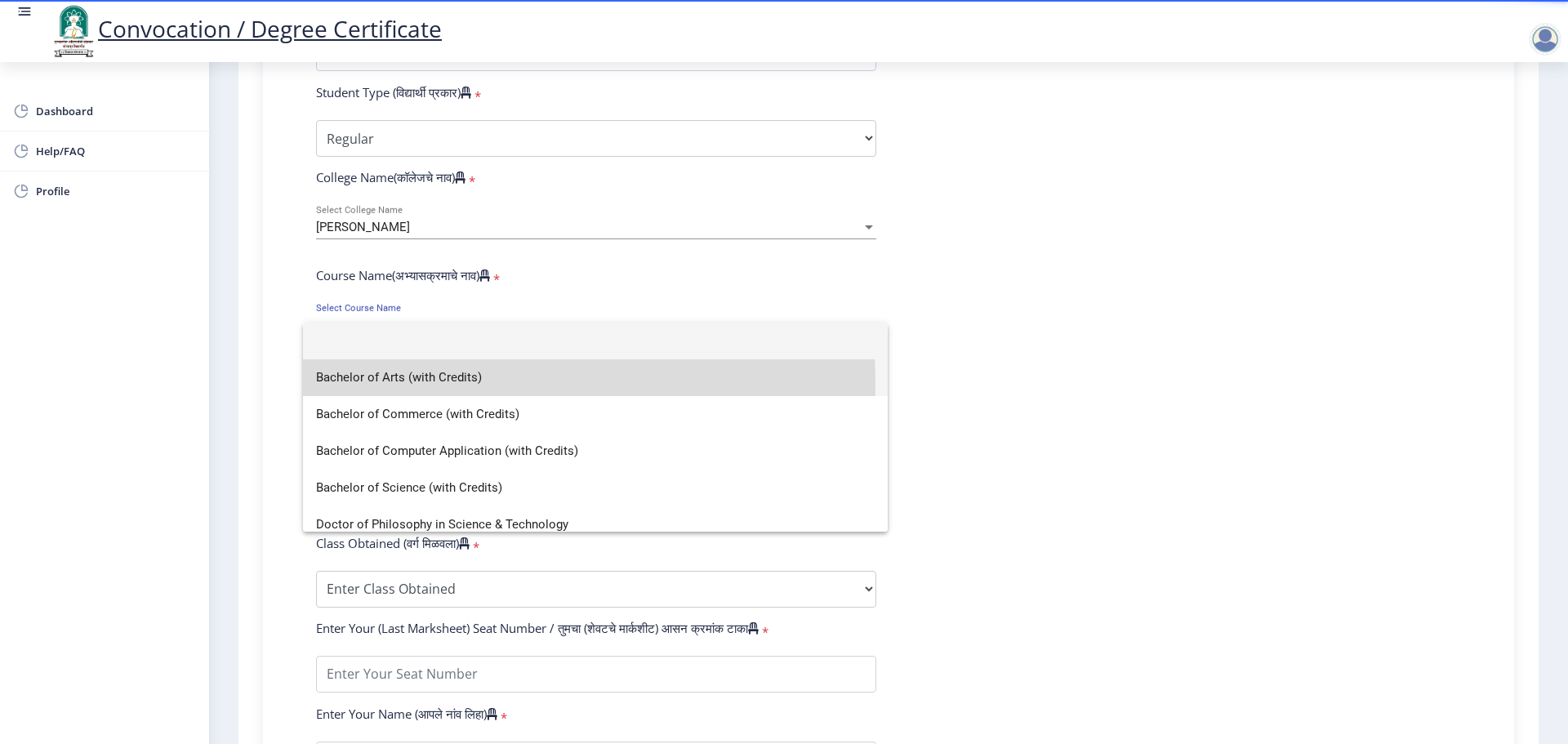
click at [410, 383] on span "Bachelor of Arts (with Credits)" at bounding box center [595, 377] width 558 height 36
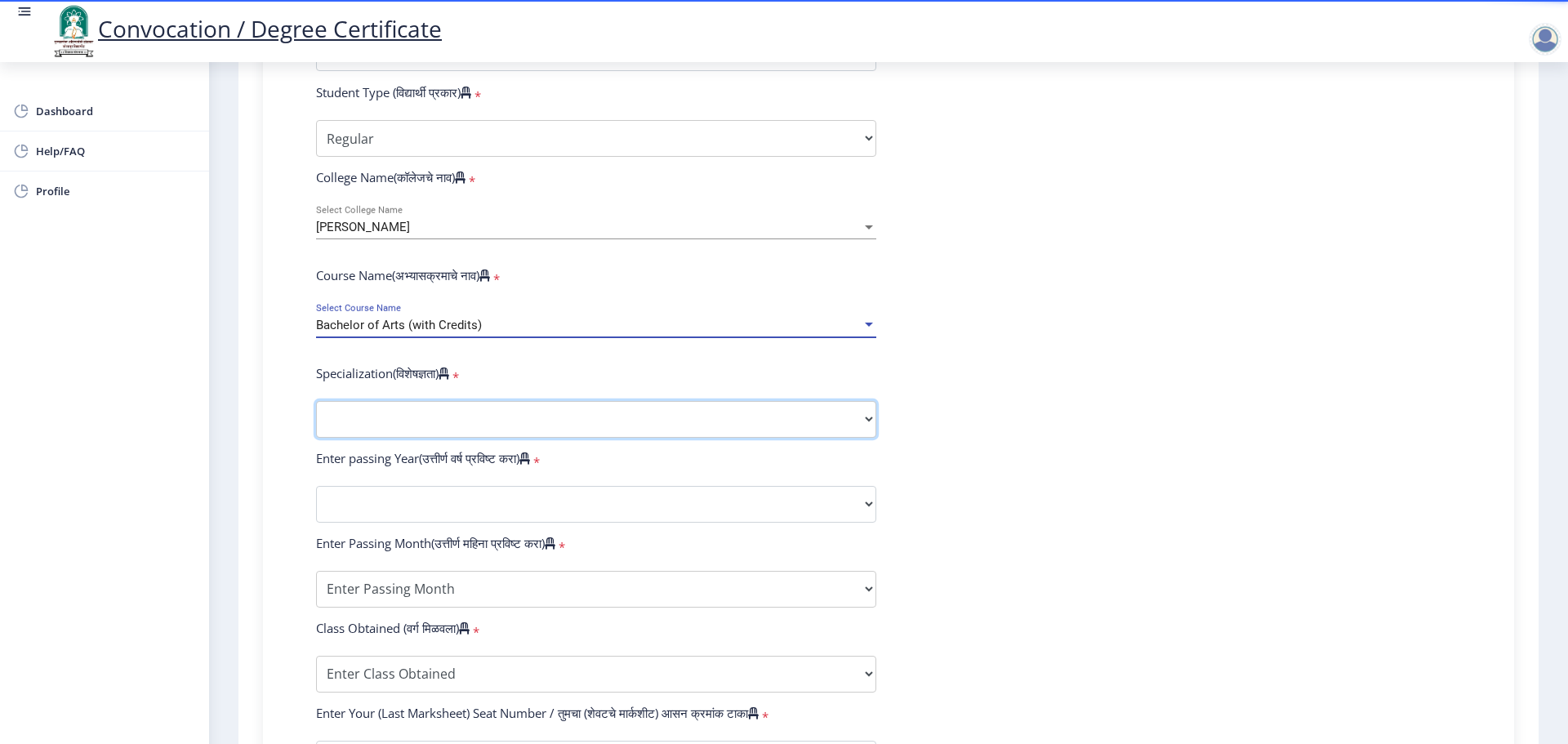
click at [409, 432] on select "Specialization English Geography Hindi Marathi Music Sanskrit Urdu Ancient Indi…" at bounding box center [596, 419] width 560 height 36
select select "Marathi"
click at [316, 416] on select "Specialization English Geography Hindi Marathi Music Sanskrit Urdu Ancient Indi…" at bounding box center [596, 419] width 560 height 36
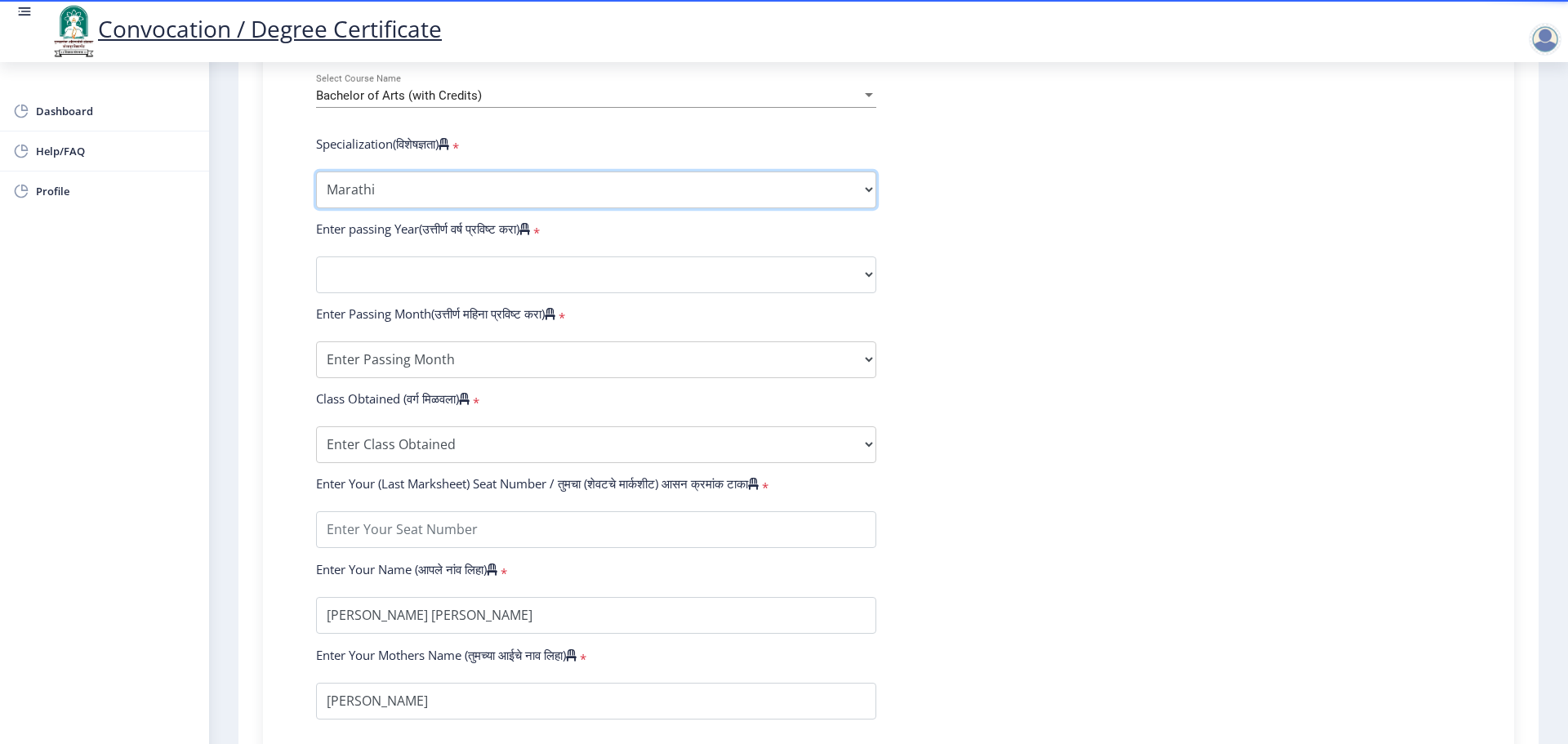
scroll to position [735, 0]
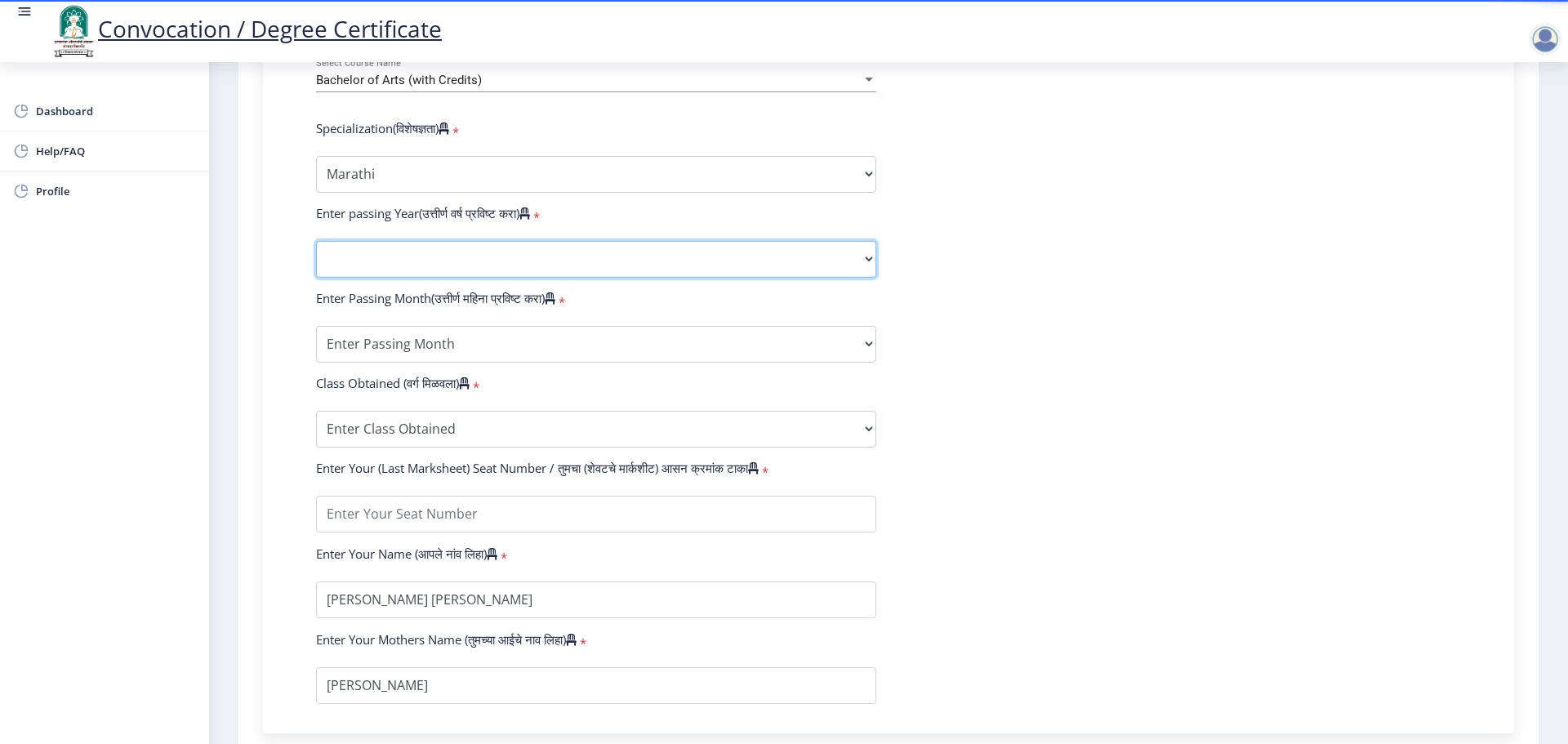
click at [399, 274] on select "2025 2024 2023 2022 2021 2020 2019 2018 2017 2016 2015 2014 2013 2012 2011 2010…" at bounding box center [596, 259] width 560 height 36
select select "2017"
click at [316, 257] on select "2025 2024 2023 2022 2021 2020 2019 2018 2017 2016 2015 2014 2013 2012 2011 2010…" at bounding box center [596, 259] width 560 height 36
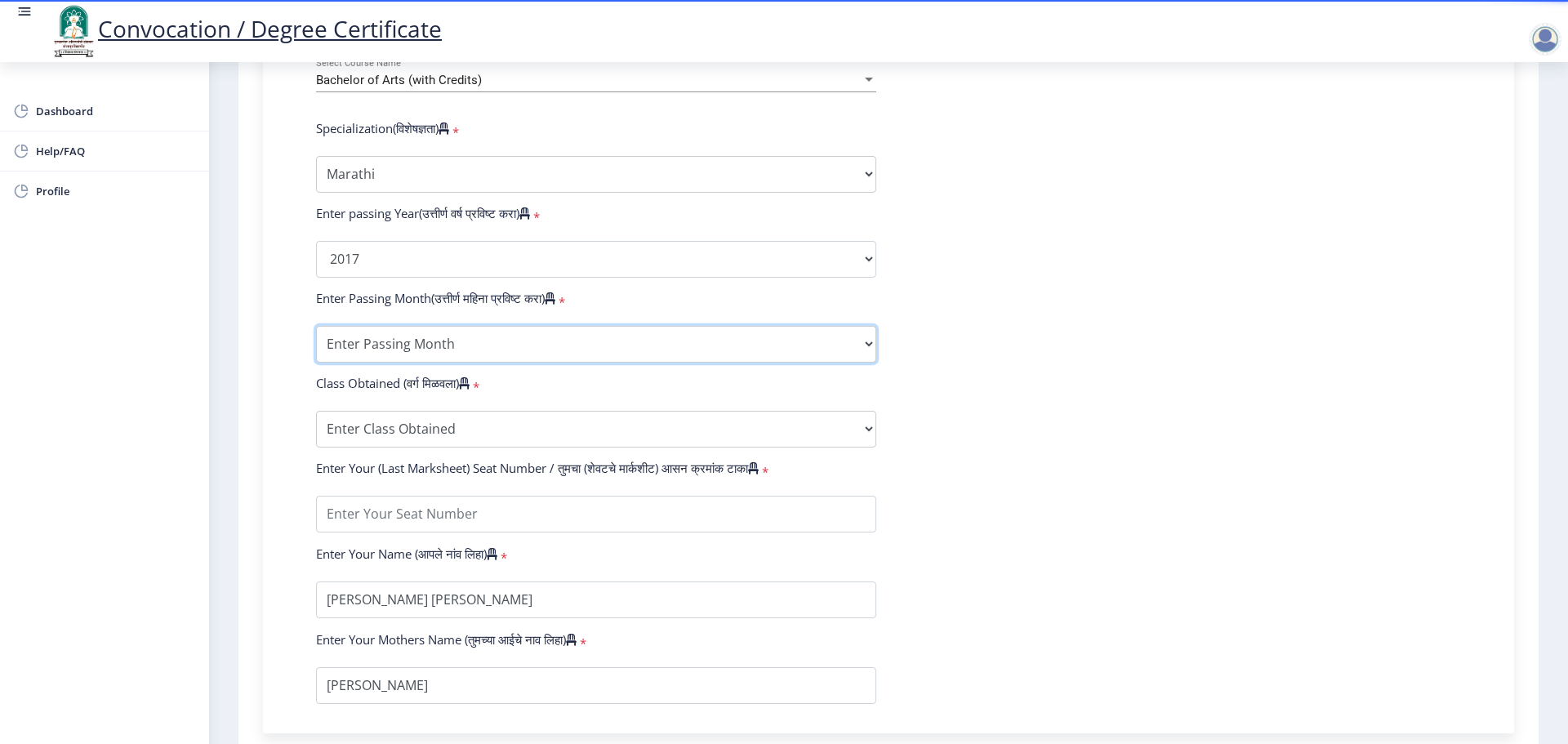
click at [404, 357] on select "Enter Passing Month March April May October November December" at bounding box center [596, 344] width 560 height 36
select select "March"
click at [316, 342] on select "Enter Passing Month March April May October November December" at bounding box center [596, 344] width 560 height 36
click at [392, 447] on select "Enter Class Obtained FIRST CLASS WITH DISTINCTION FIRST CLASS HIGHER SECOND CLA…" at bounding box center [596, 428] width 560 height 36
select select "SECOND CLASS"
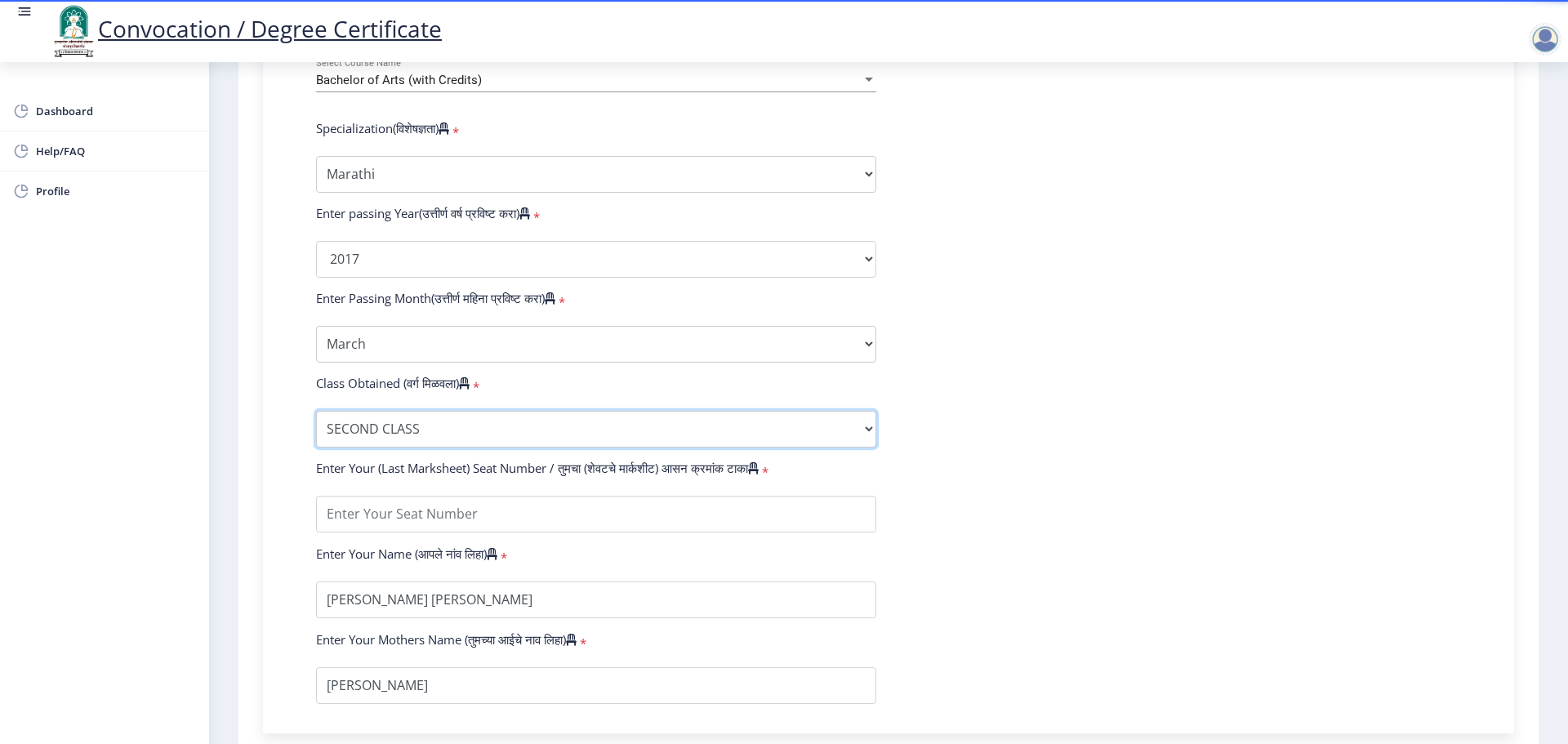
click at [316, 427] on select "Enter Class Obtained FIRST CLASS WITH DISTINCTION FIRST CLASS HIGHER SECOND CLA…" at bounding box center [596, 428] width 560 height 36
click at [385, 532] on input "textarea" at bounding box center [596, 513] width 560 height 36
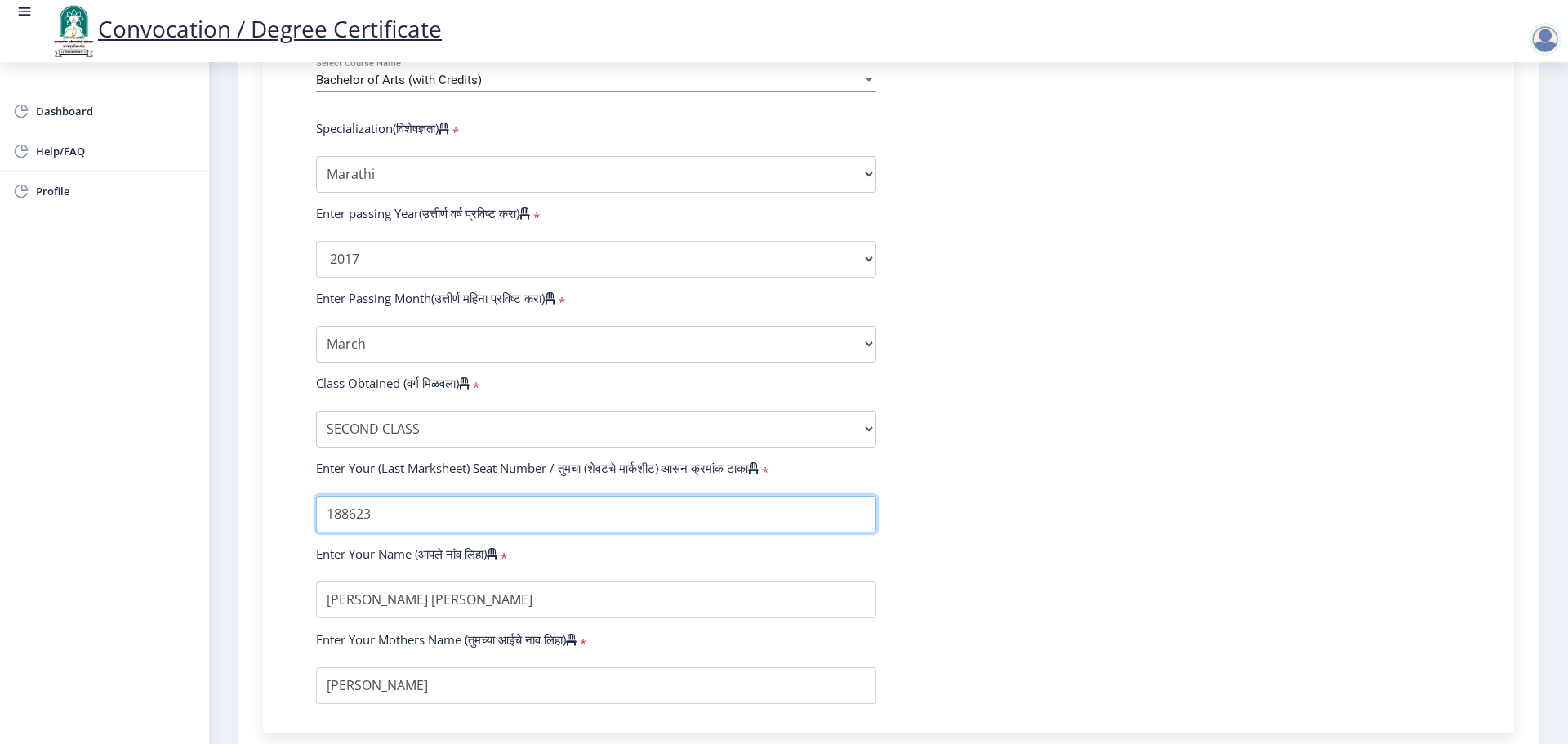
type input "188623"
click at [1112, 578] on form "Enter Your PRN Number (तुमचा पीआरएन (कायम नोंदणी क्रमांक) एंटर करा) * Student T…" at bounding box center [888, 229] width 1169 height 950
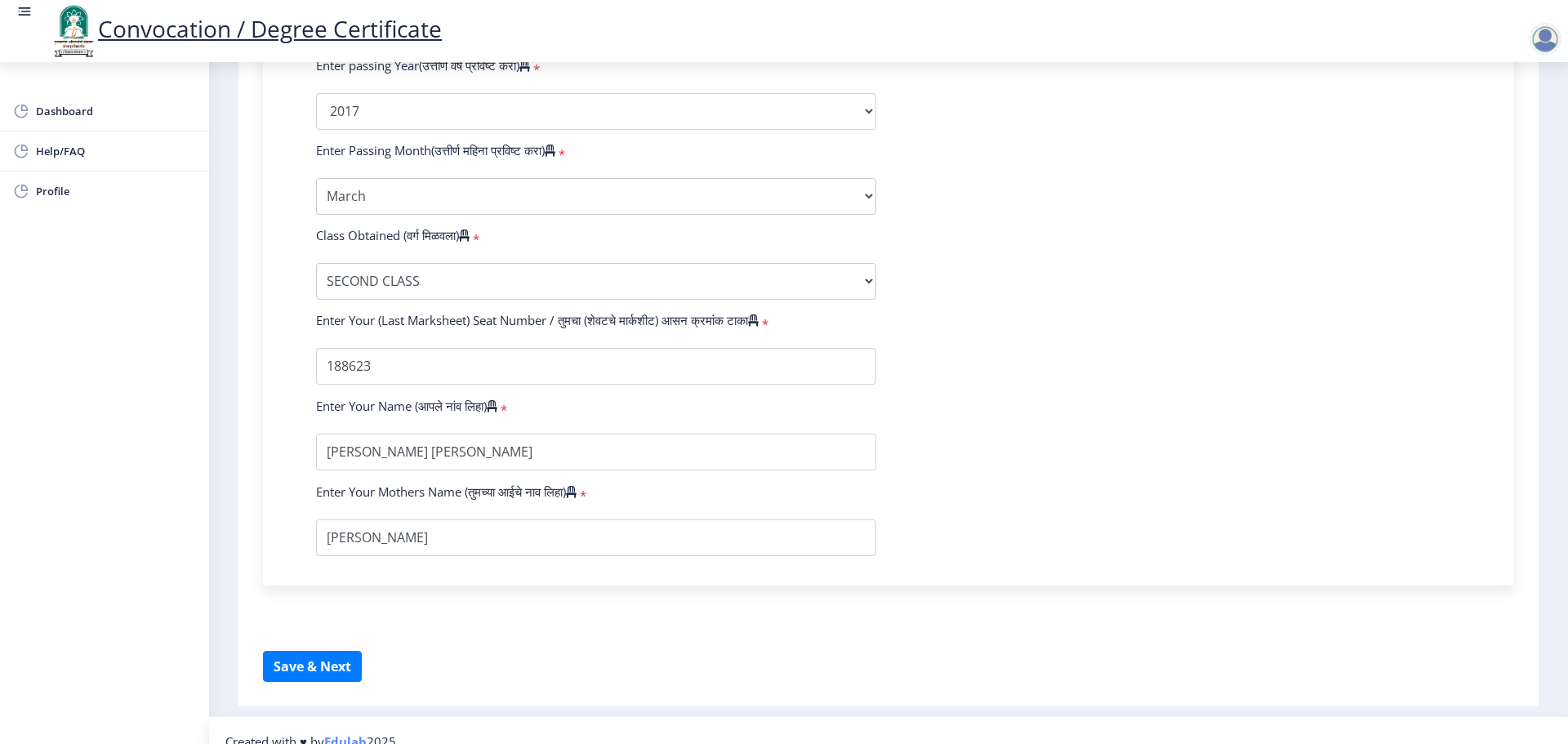
scroll to position [920, 0]
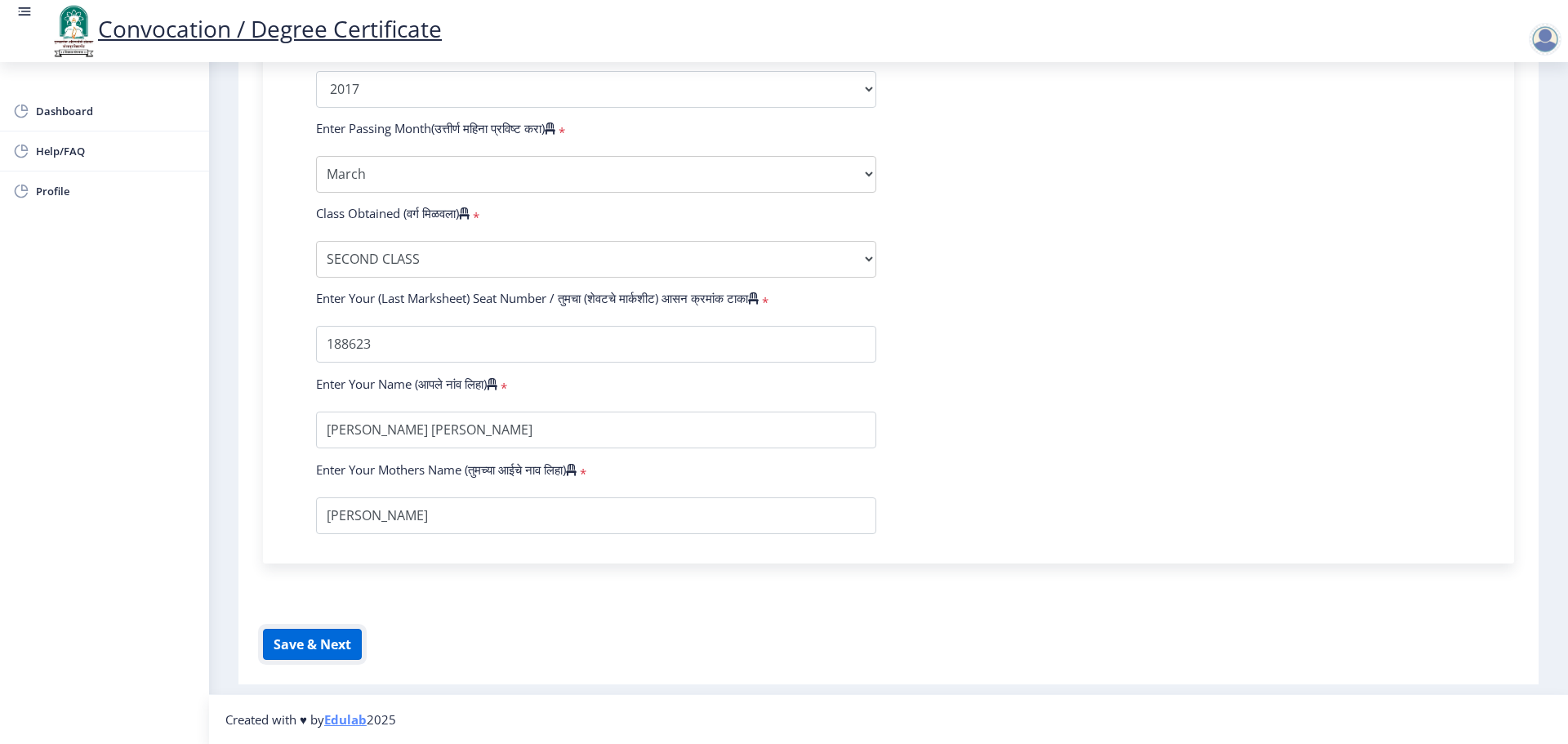
click at [330, 636] on button "Save & Next" at bounding box center [313, 644] width 99 height 31
select select
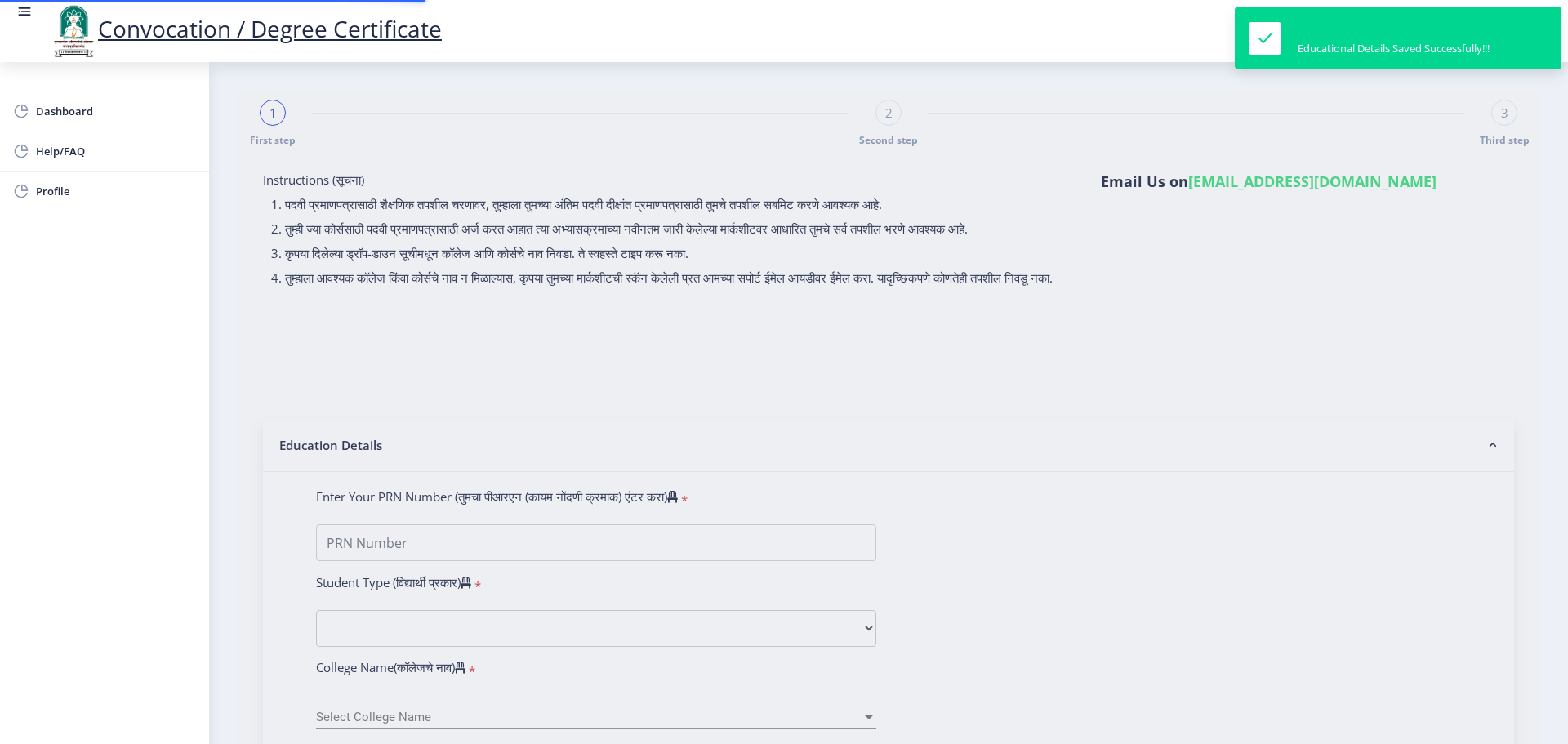
type input "2013032500132493"
select select "Regular"
select select "2017"
select select "March"
select select "SECOND CLASS"
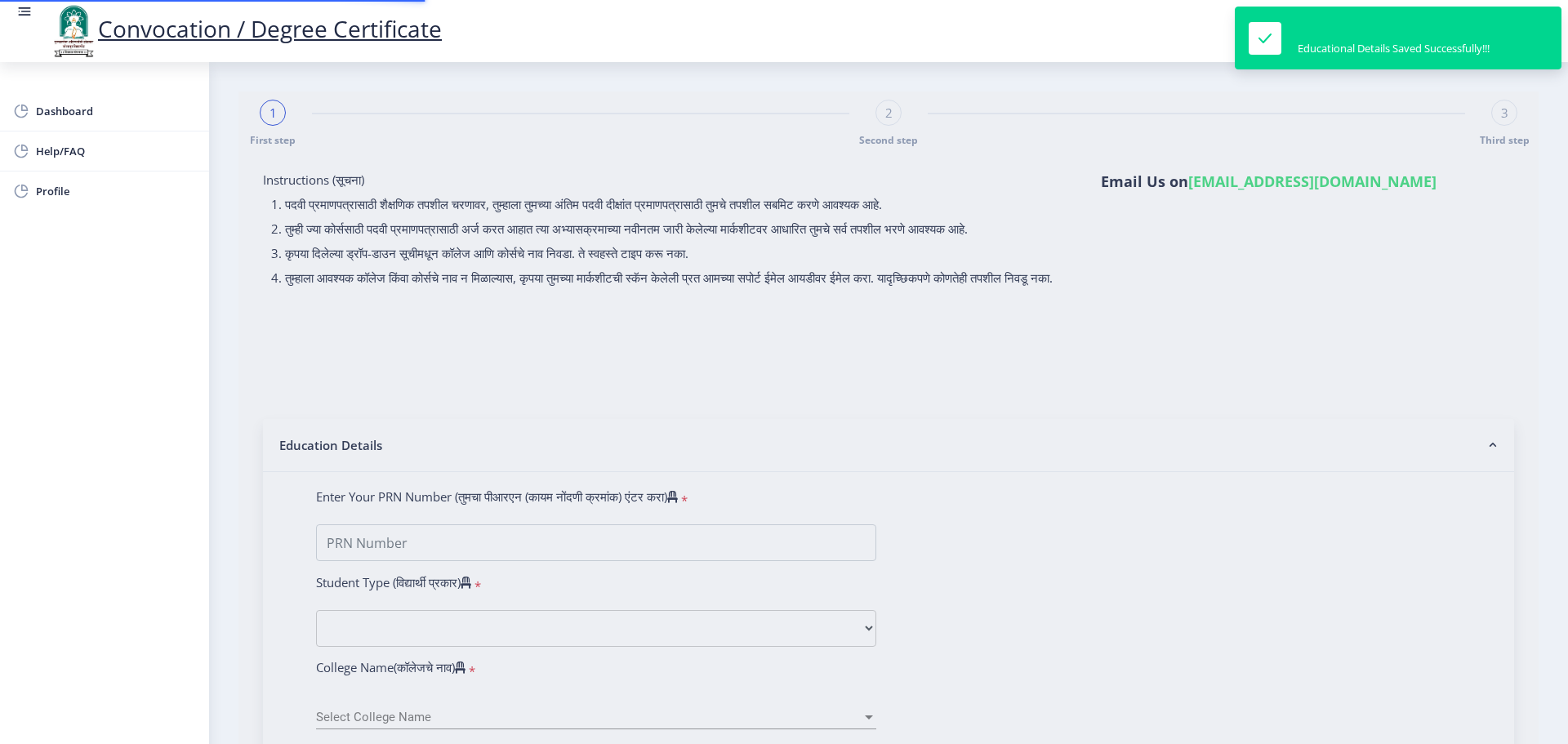
type input "188623"
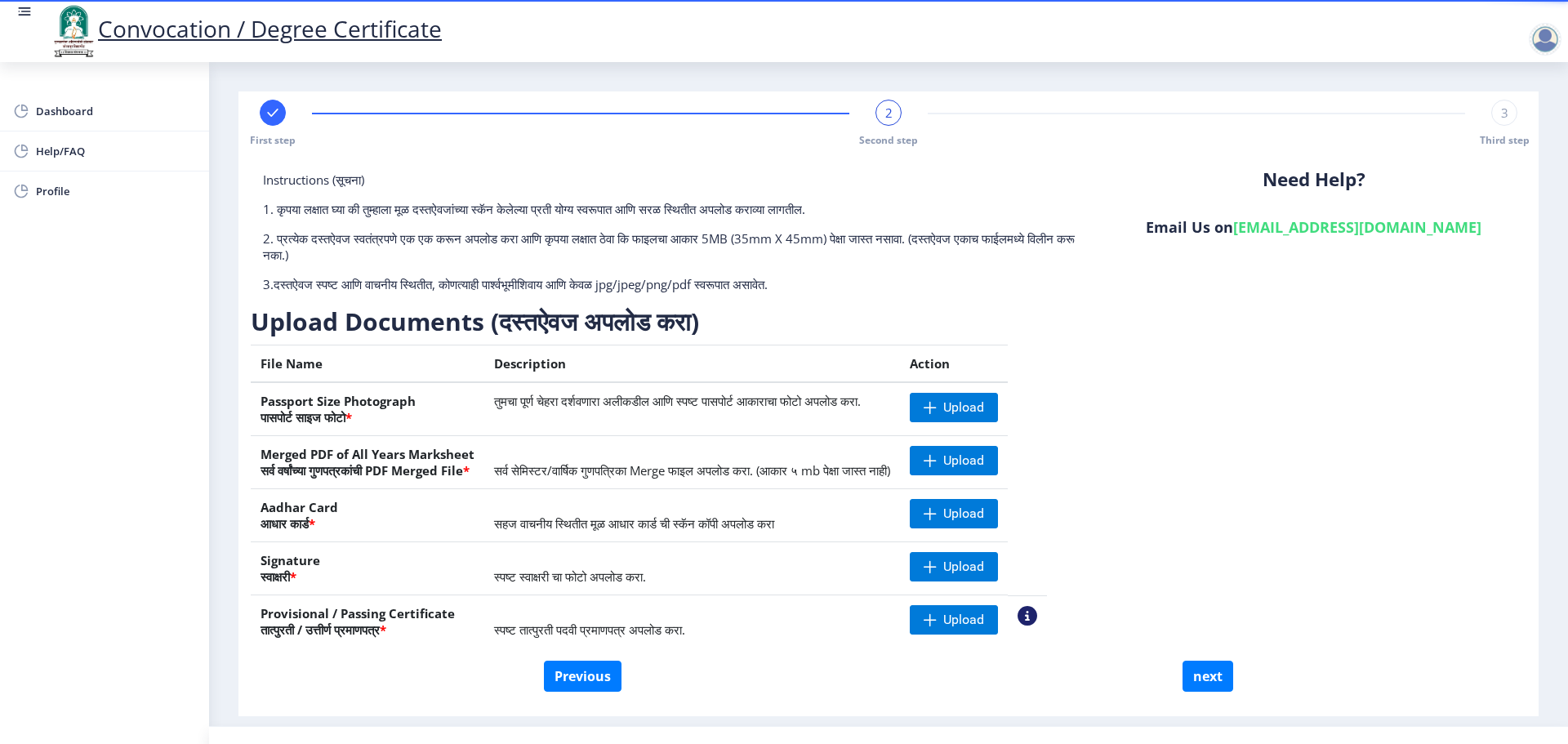
click at [377, 611] on th "Provisional / Passing Certificate तात्पुरती / उत्तीर्ण प्रमाणपत्र *" at bounding box center [368, 622] width 233 height 53
click at [1438, 433] on div "Instructions (सूचना) 1. कृपया लक्षात घ्या की तुम्हाला मूळ दस्तऐवजांच्या स्कॅन क…" at bounding box center [889, 416] width 1275 height 489
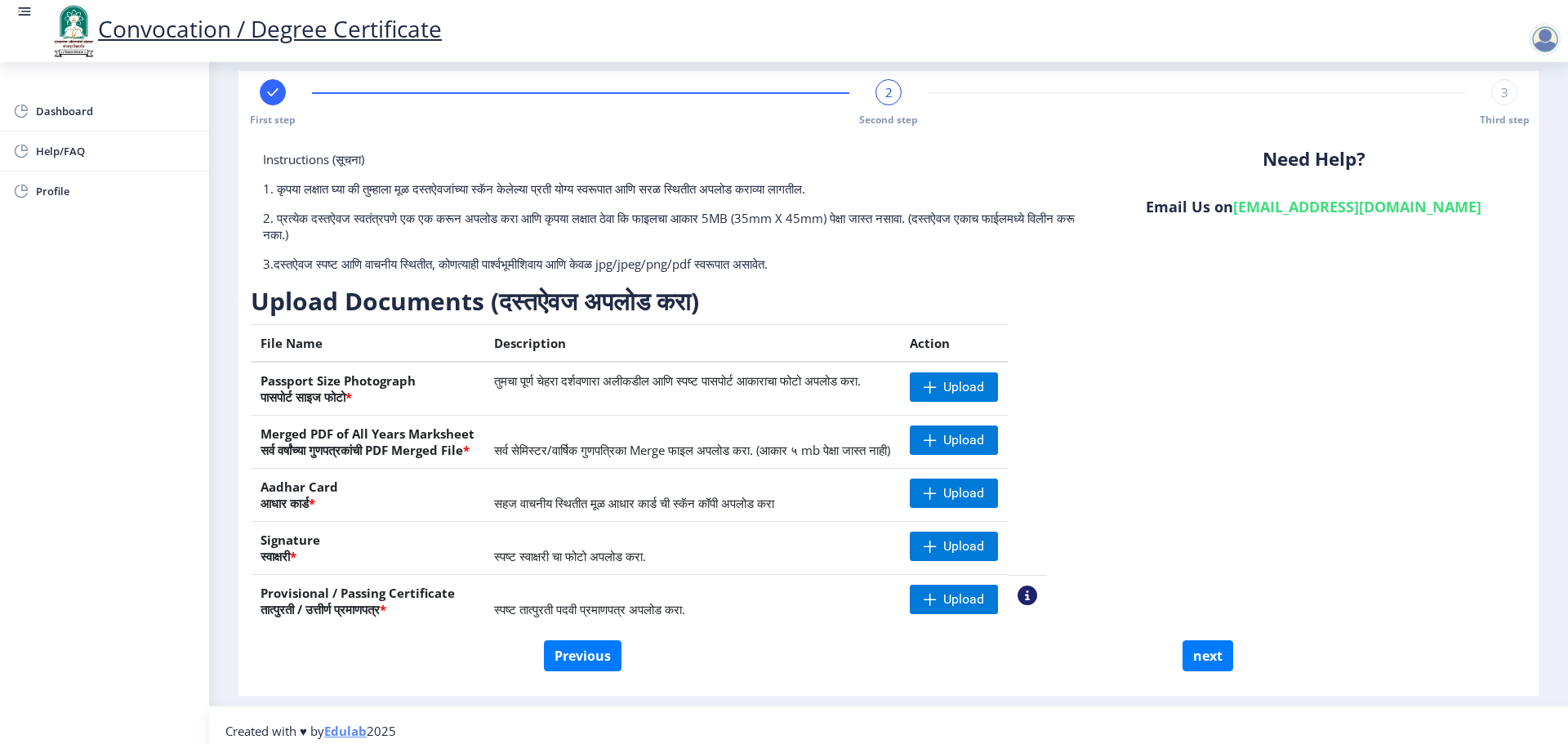
scroll to position [32, 0]
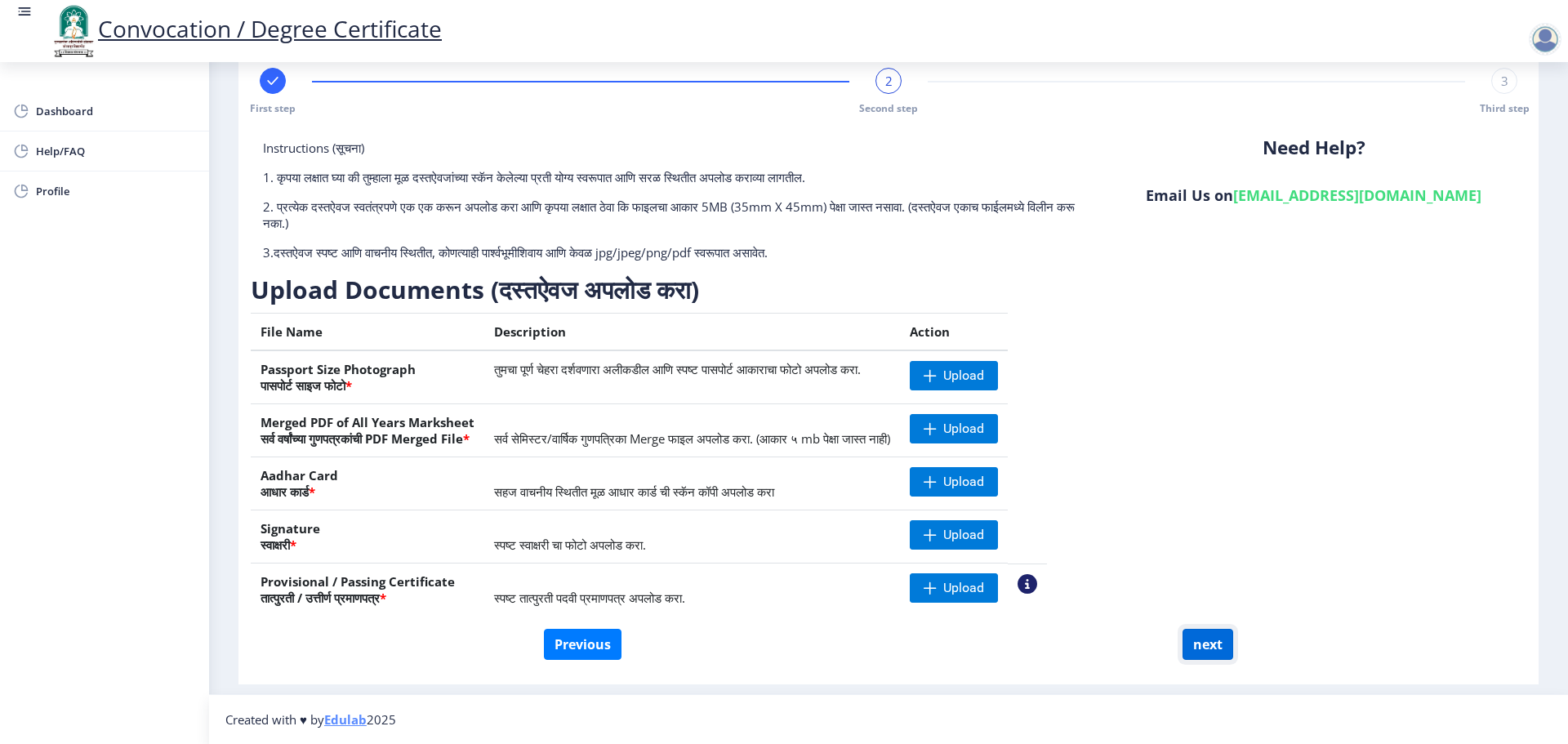
click at [1183, 640] on button "next" at bounding box center [1208, 644] width 50 height 31
select select
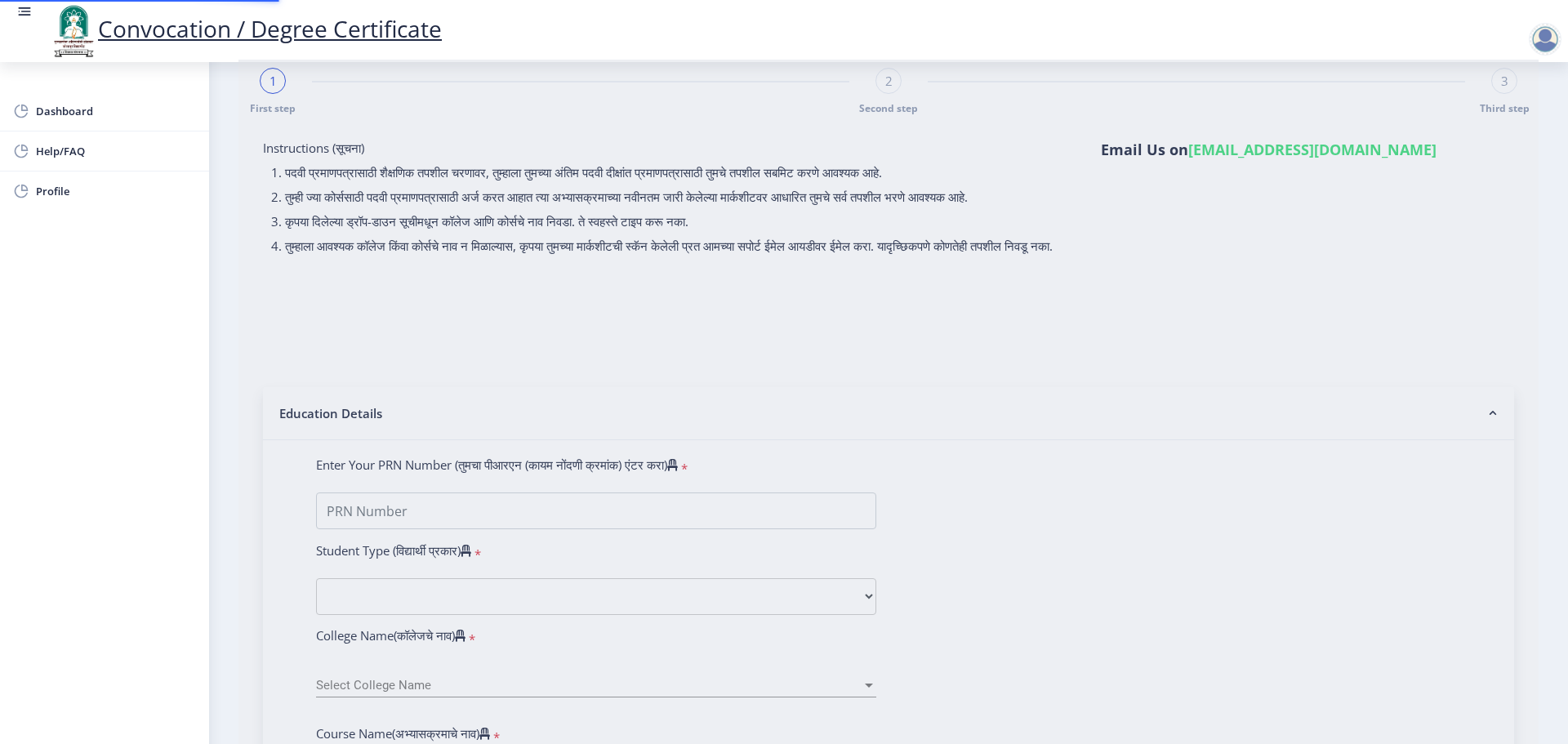
scroll to position [0, 0]
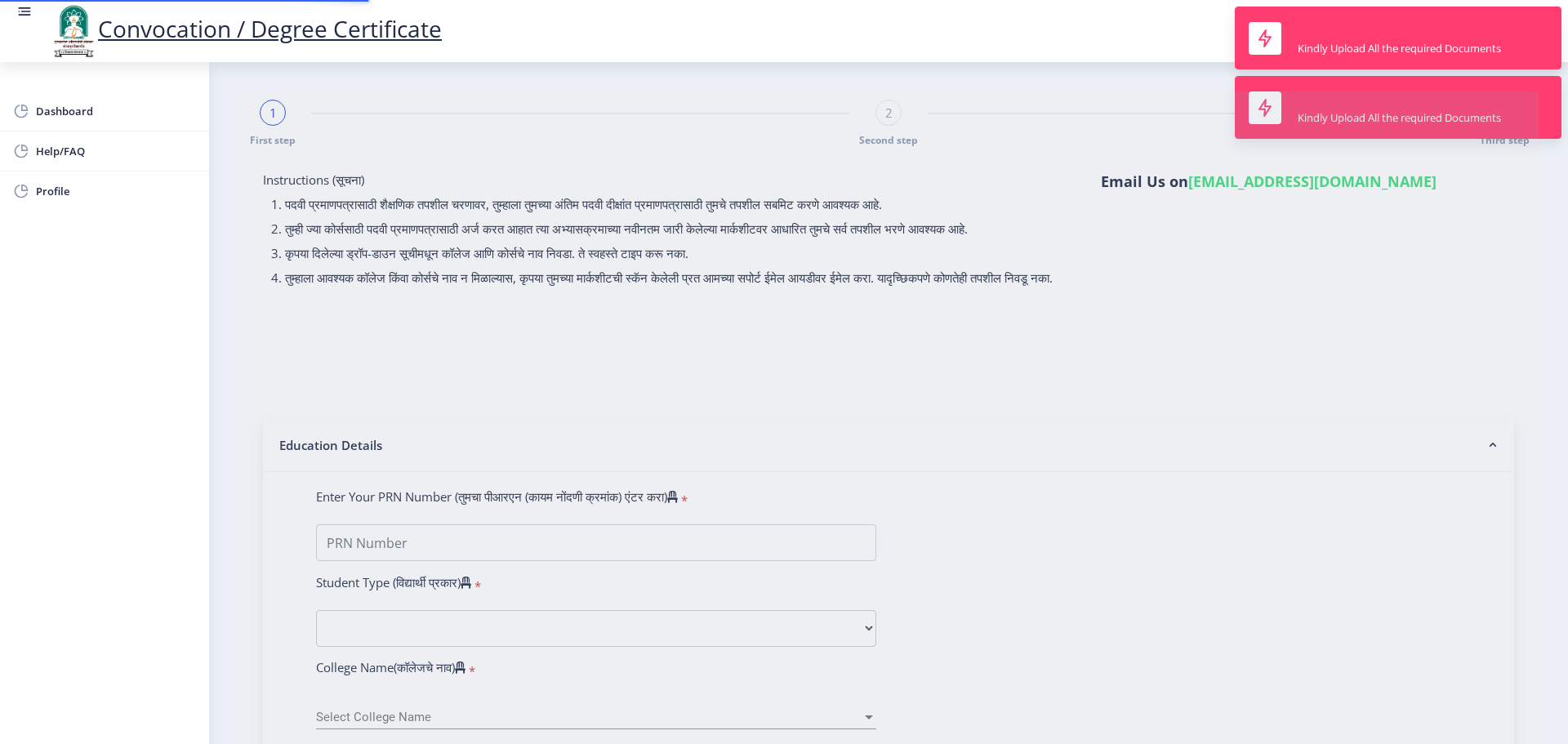
type input "2013032500132493"
select select "Regular"
select select "2017"
select select "March"
select select "SECOND CLASS"
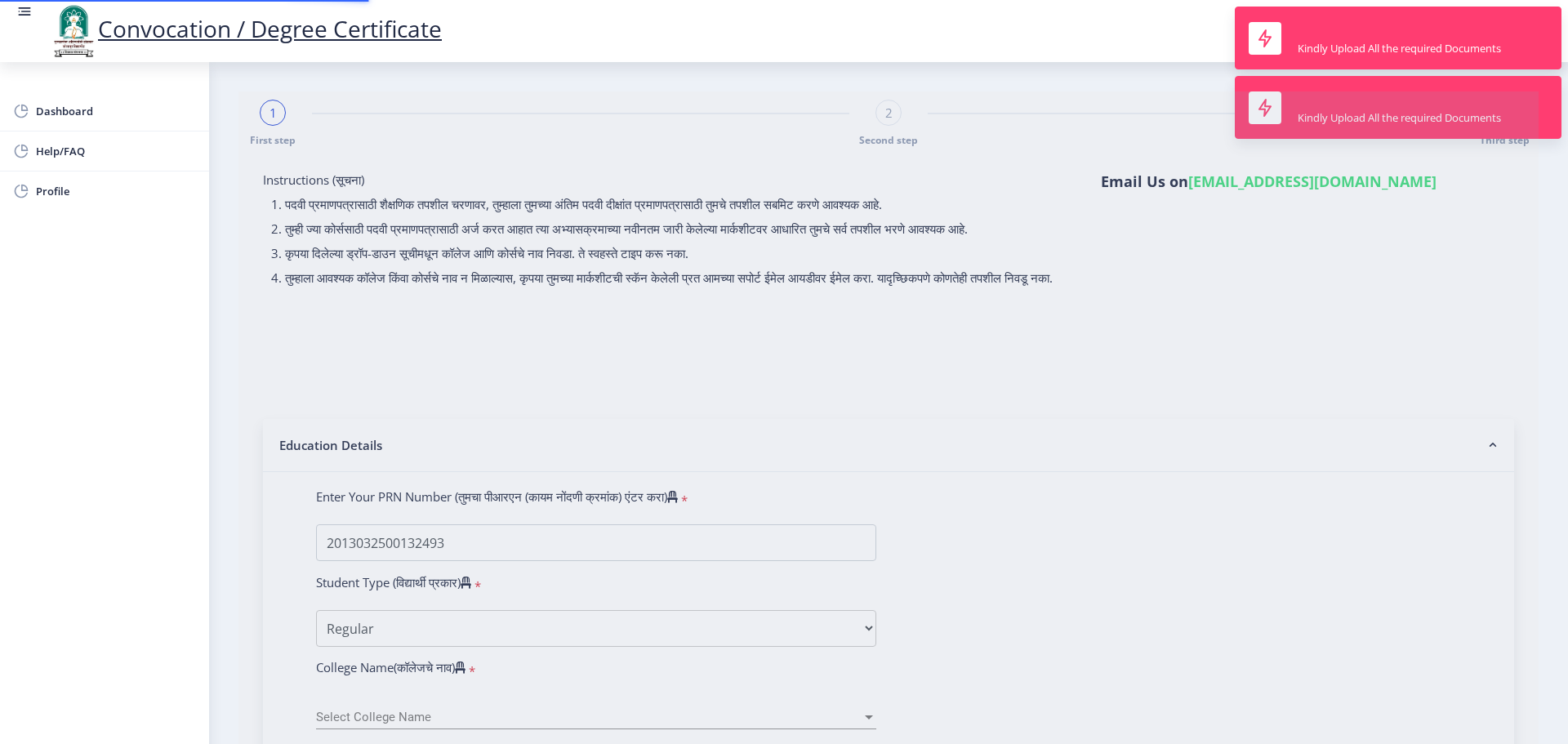
type input "188623"
select select "Marathi"
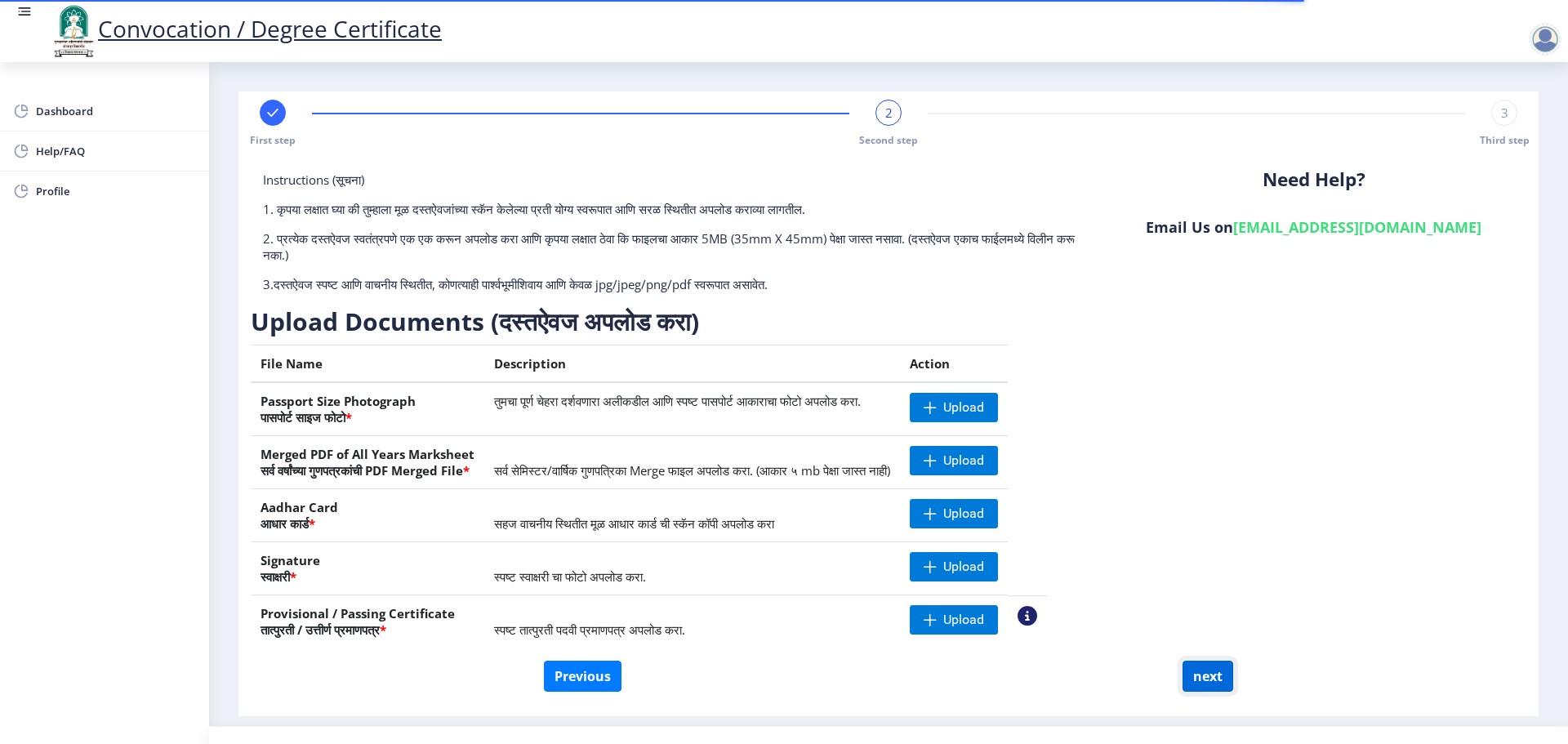
click at [1194, 688] on button "next" at bounding box center [1208, 676] width 50 height 31
select select
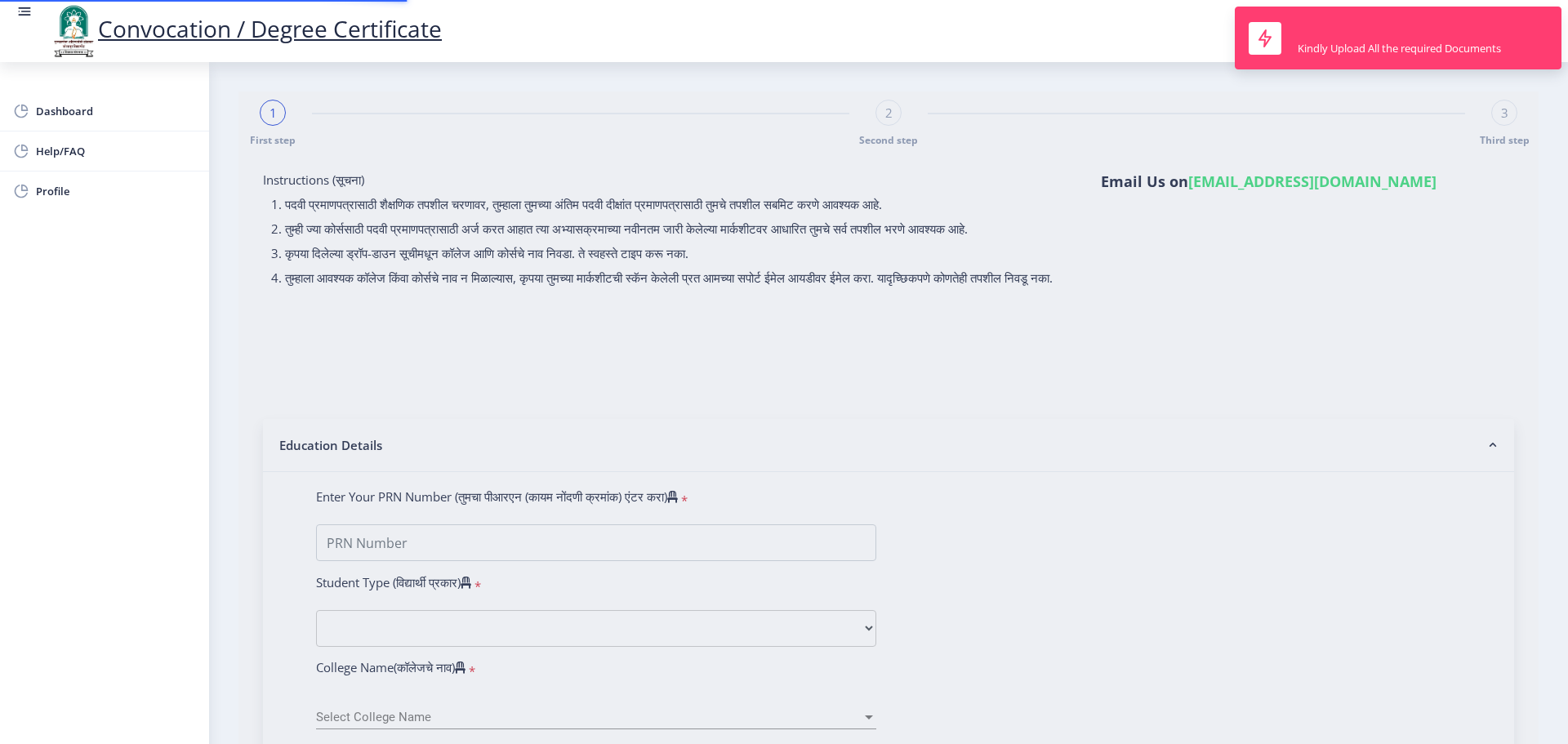
type input "2013032500132493"
select select "Regular"
select select "2017"
select select "March"
select select "SECOND CLASS"
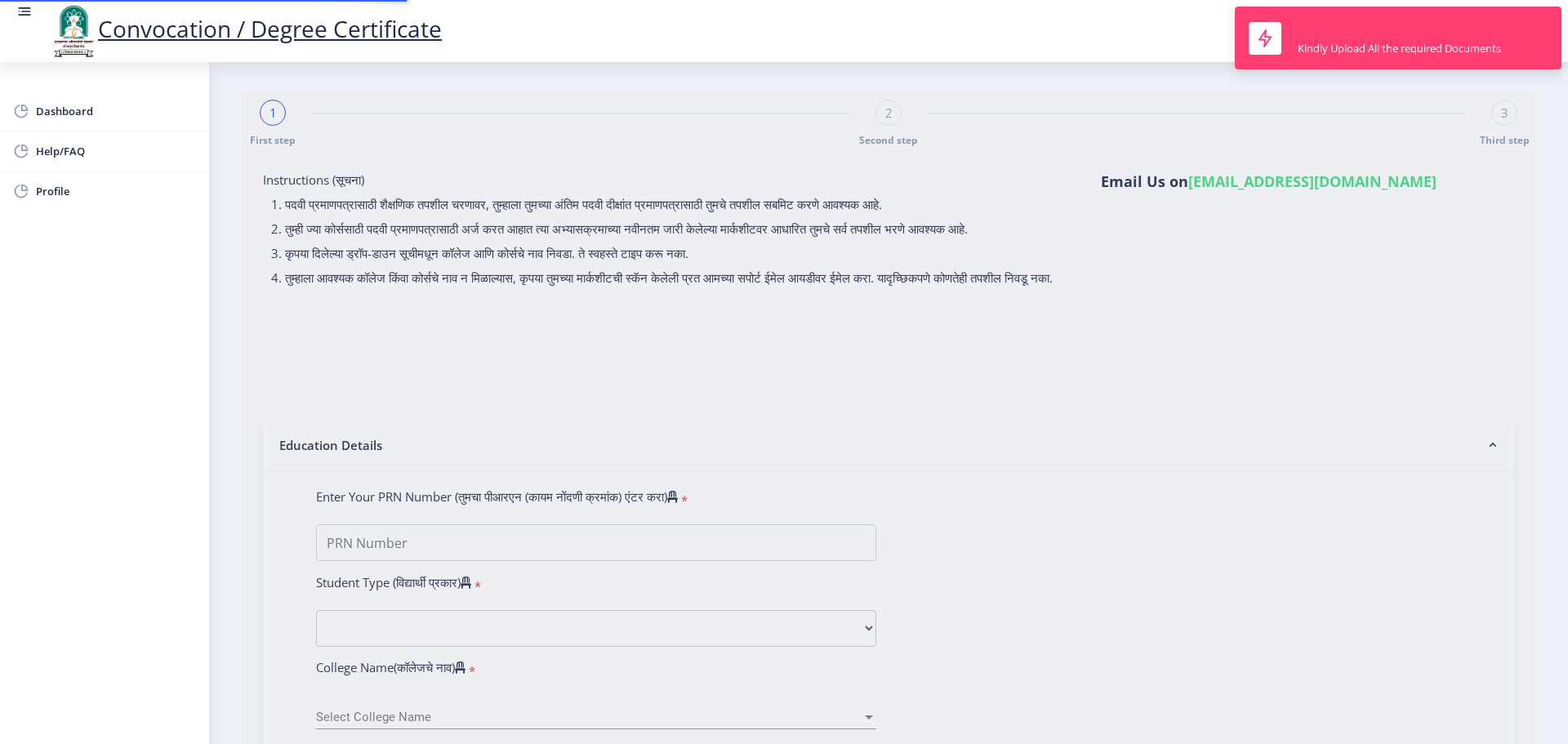
type input "188623"
select select "Marathi"
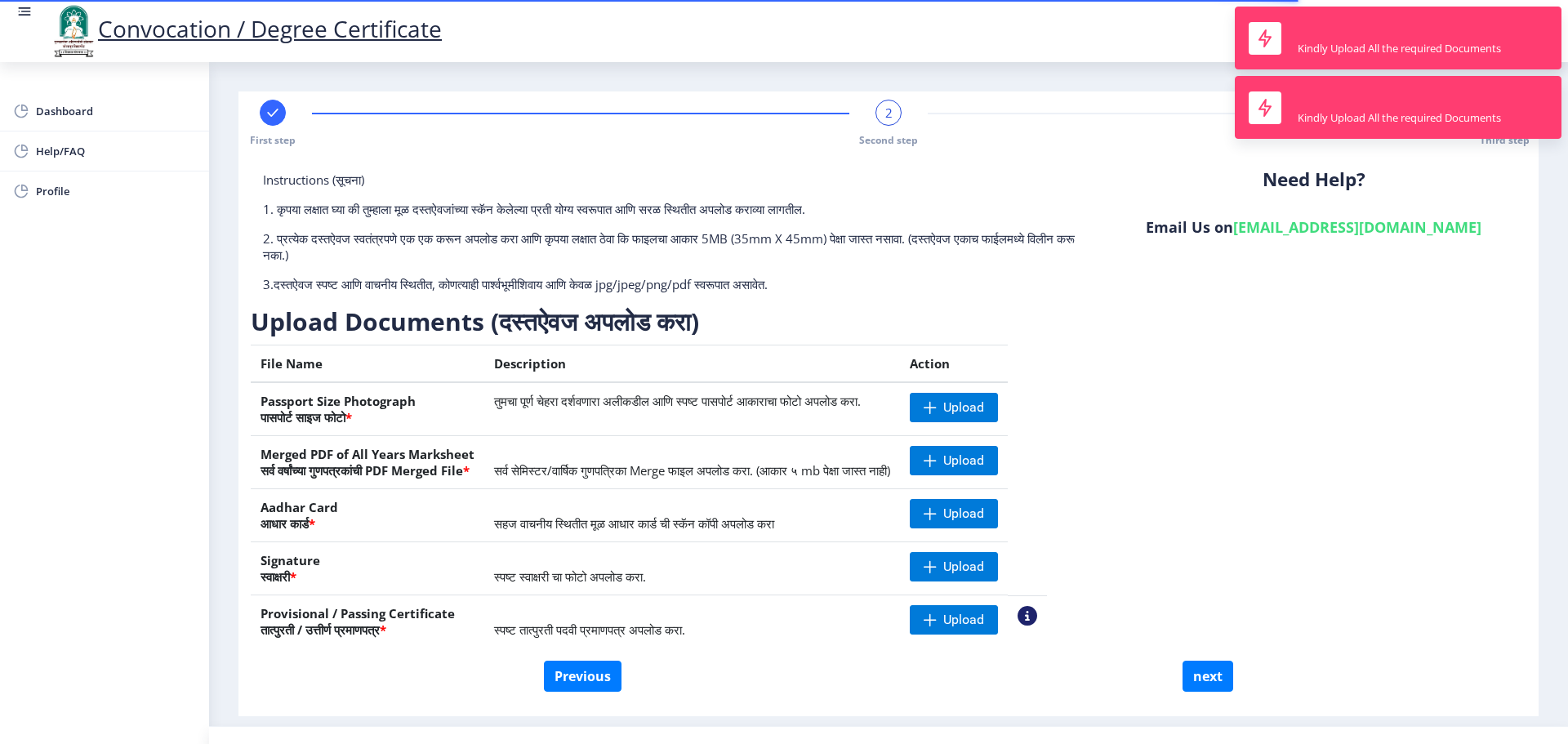
click at [1454, 483] on div "Instructions (सूचना) 1. कृपया लक्षात घ्या की तुम्हाला मूळ दस्तऐवजांच्या स्कॅन क…" at bounding box center [889, 416] width 1275 height 489
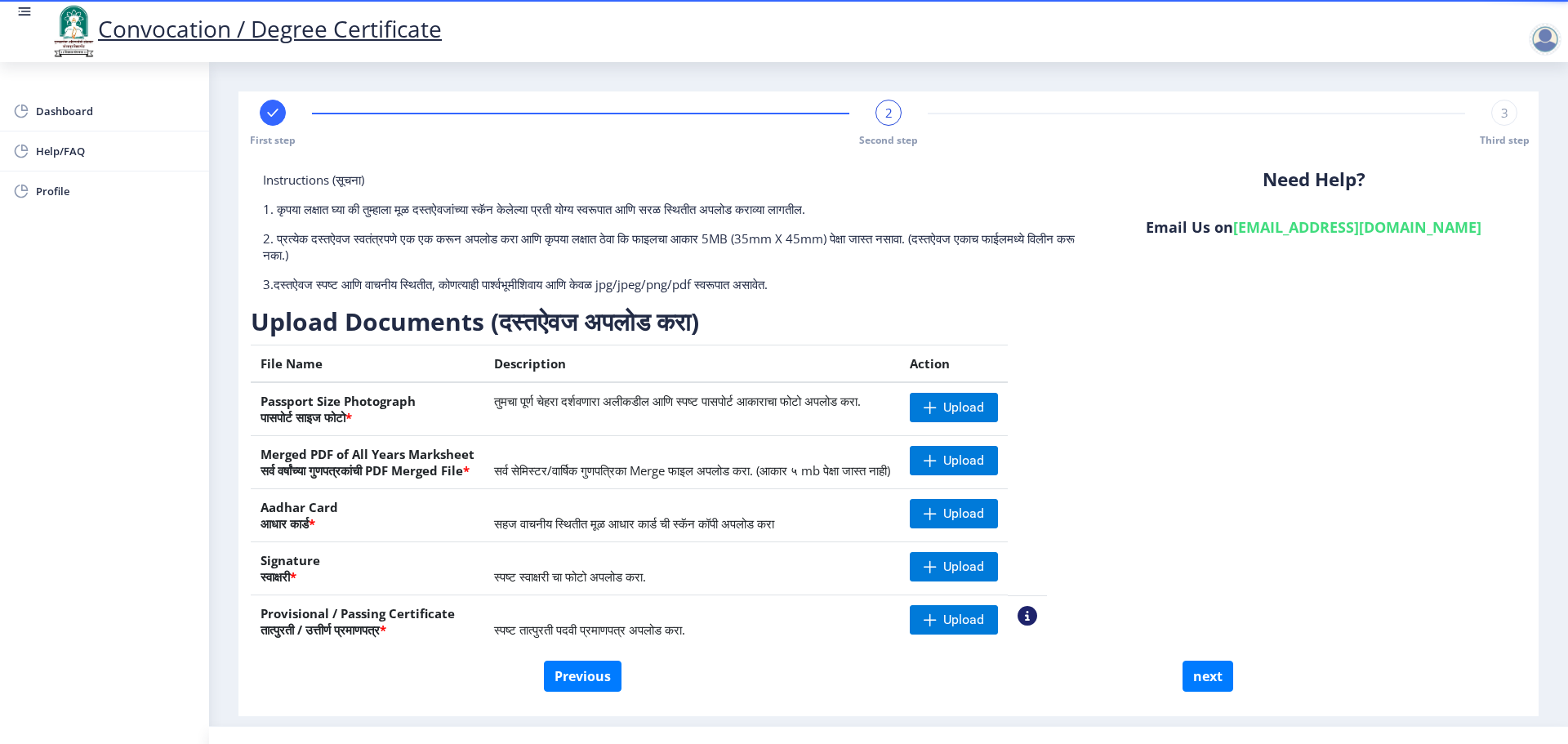
click at [1543, 42] on div at bounding box center [1545, 38] width 33 height 33
click at [1510, 124] on span "Log out" at bounding box center [1503, 127] width 105 height 20
